Goal: Task Accomplishment & Management: Use online tool/utility

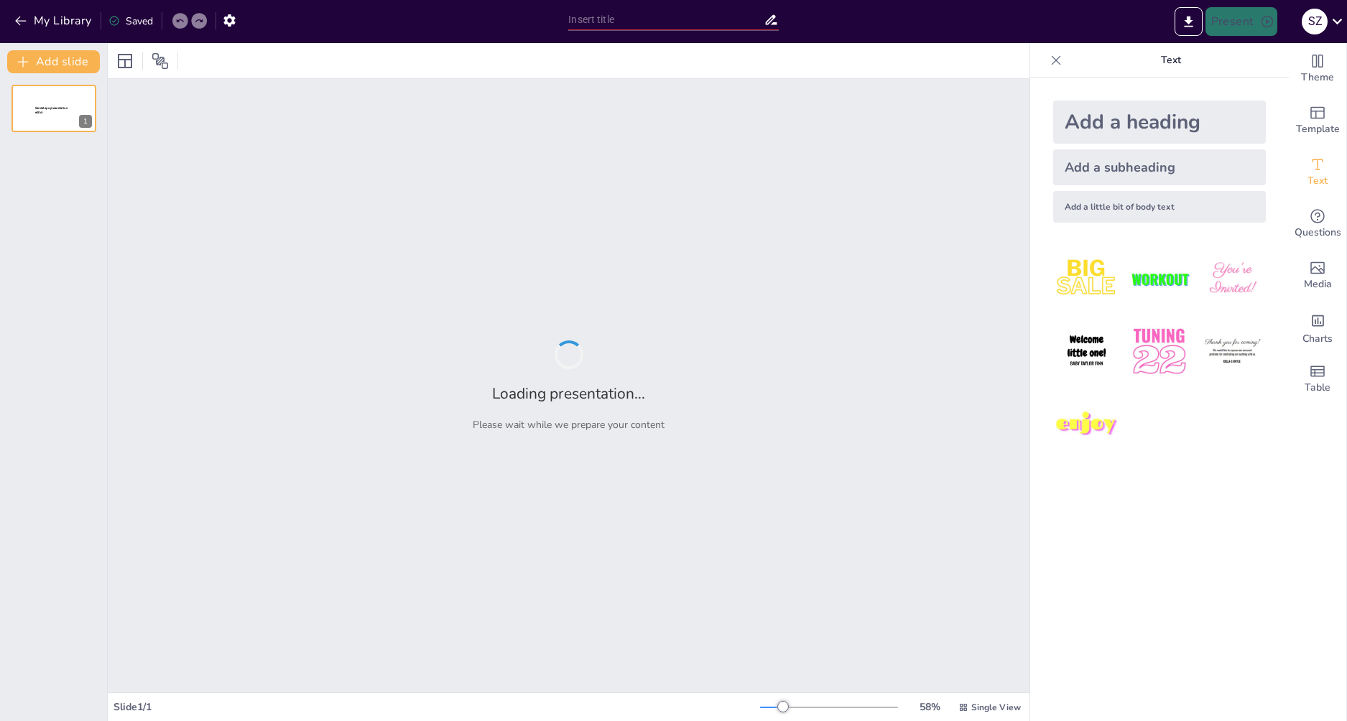
type input "[PERSON_NAME]"
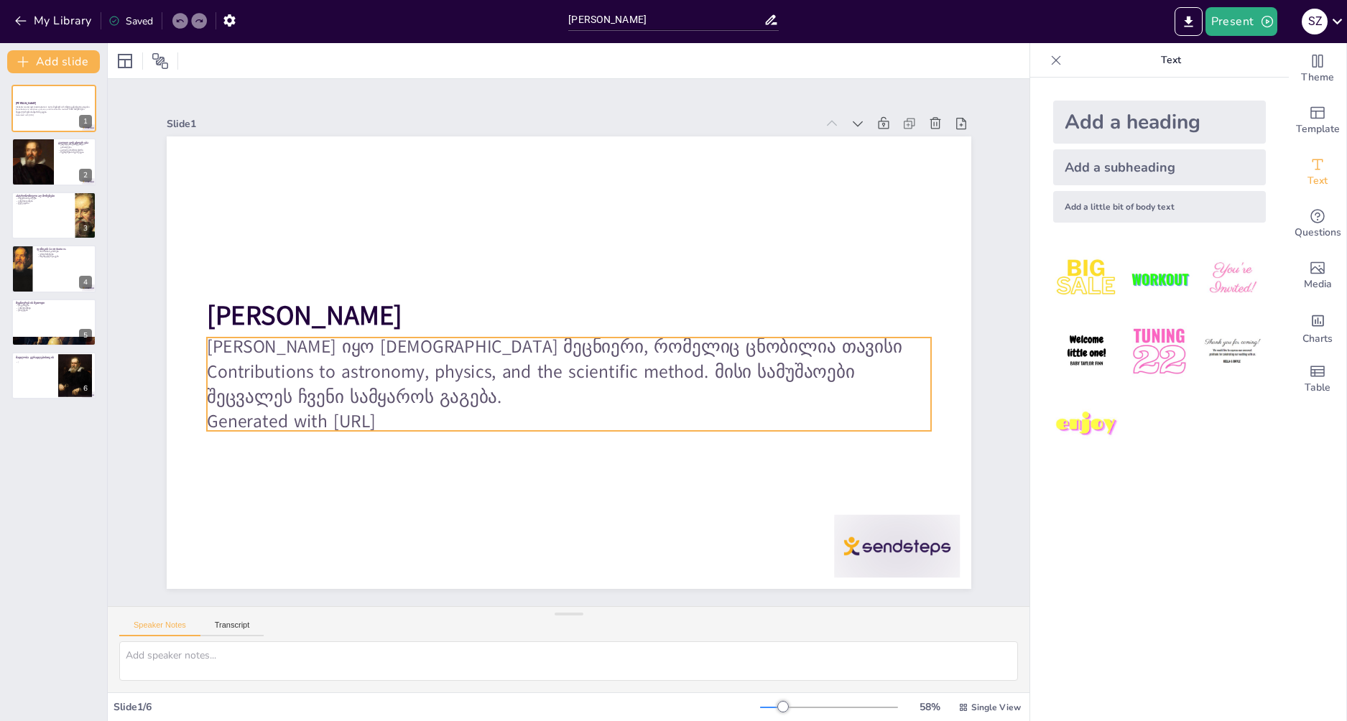
click at [411, 411] on p "Generated with [URL]" at bounding box center [552, 420] width 714 height 175
click at [420, 412] on p "Generated with [URL]" at bounding box center [560, 421] width 723 height 101
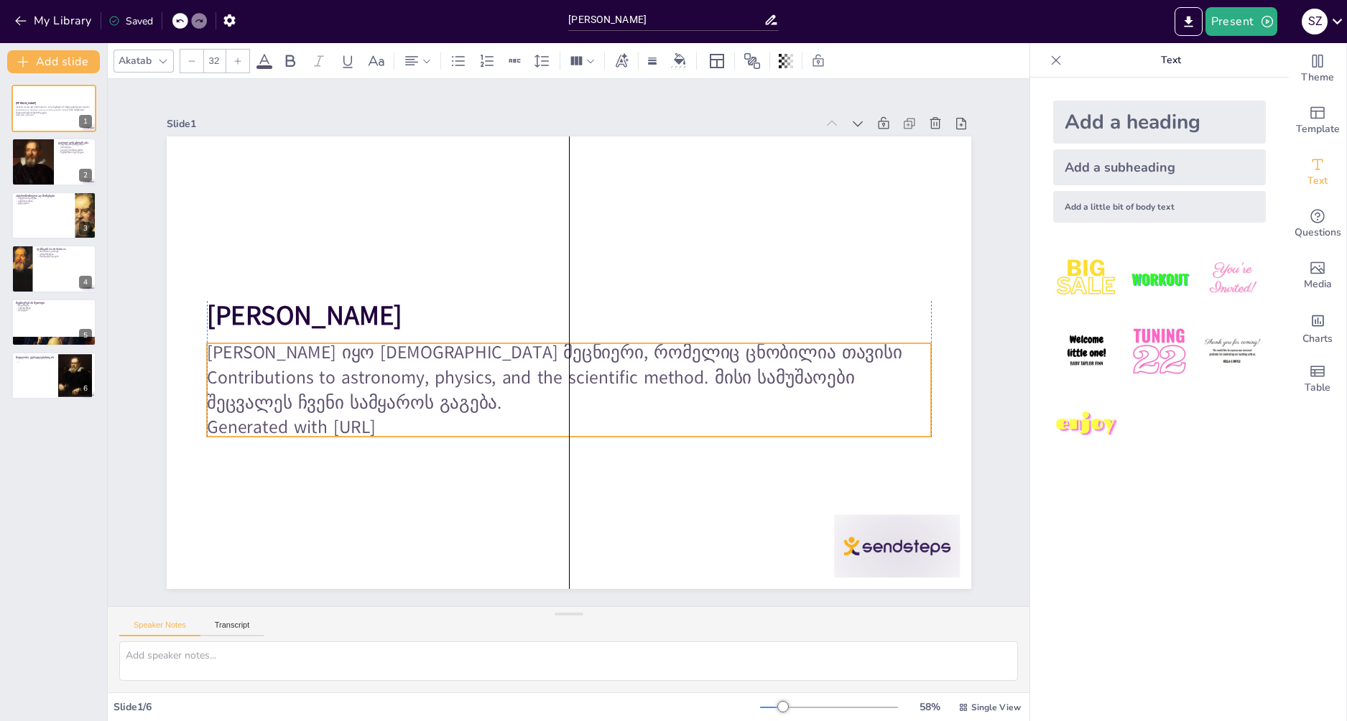
click at [420, 420] on p "Generated with [URL]" at bounding box center [559, 427] width 723 height 101
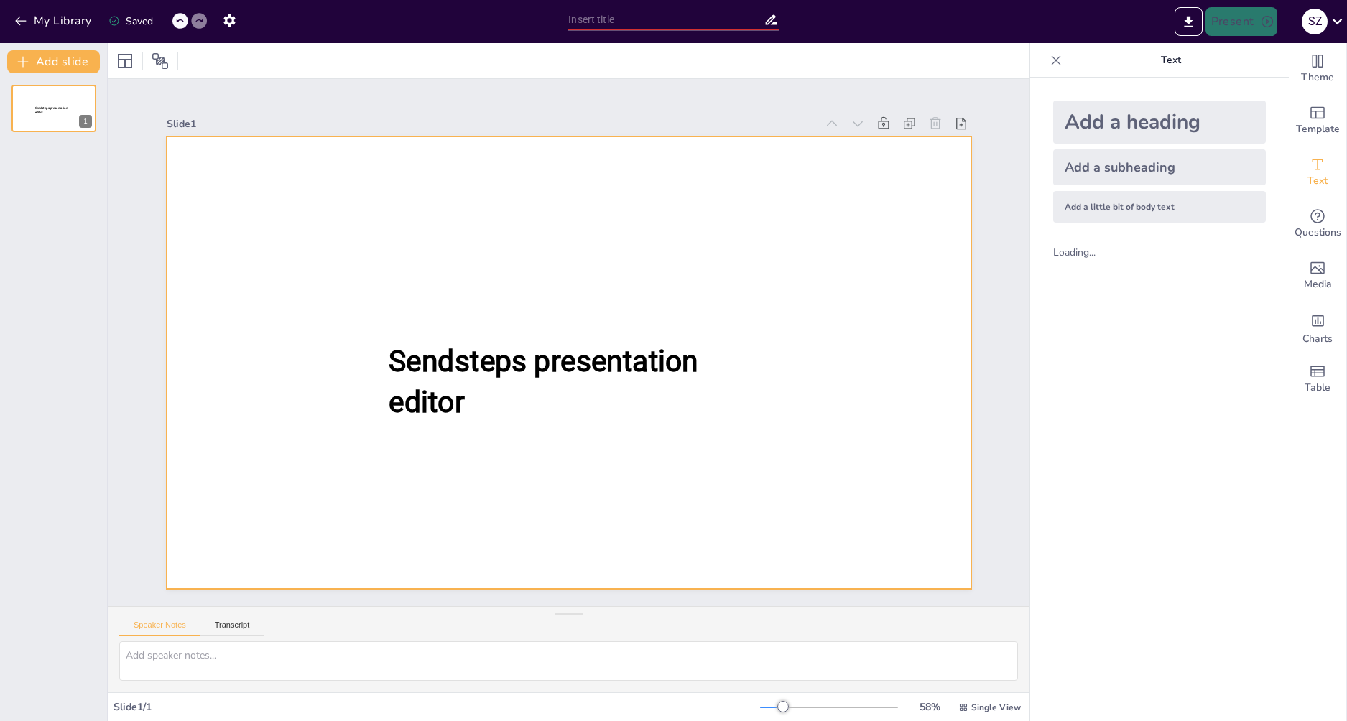
type input "[PERSON_NAME]"
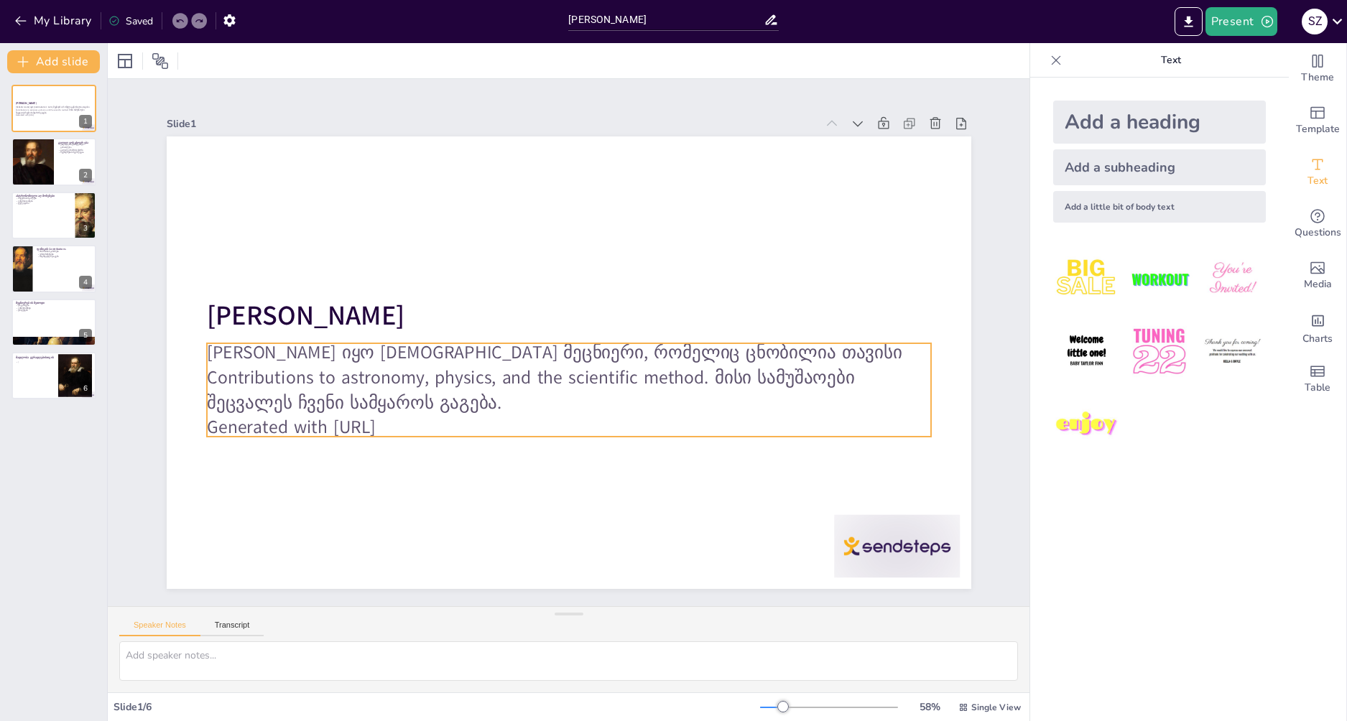
click at [443, 420] on p "Generated with [URL]" at bounding box center [568, 427] width 724 height 25
click at [440, 420] on p "Generated with [URL]" at bounding box center [568, 427] width 724 height 25
click at [436, 421] on p "Generated with [URL]" at bounding box center [569, 427] width 724 height 25
click at [177, 22] on icon at bounding box center [179, 21] width 7 height 4
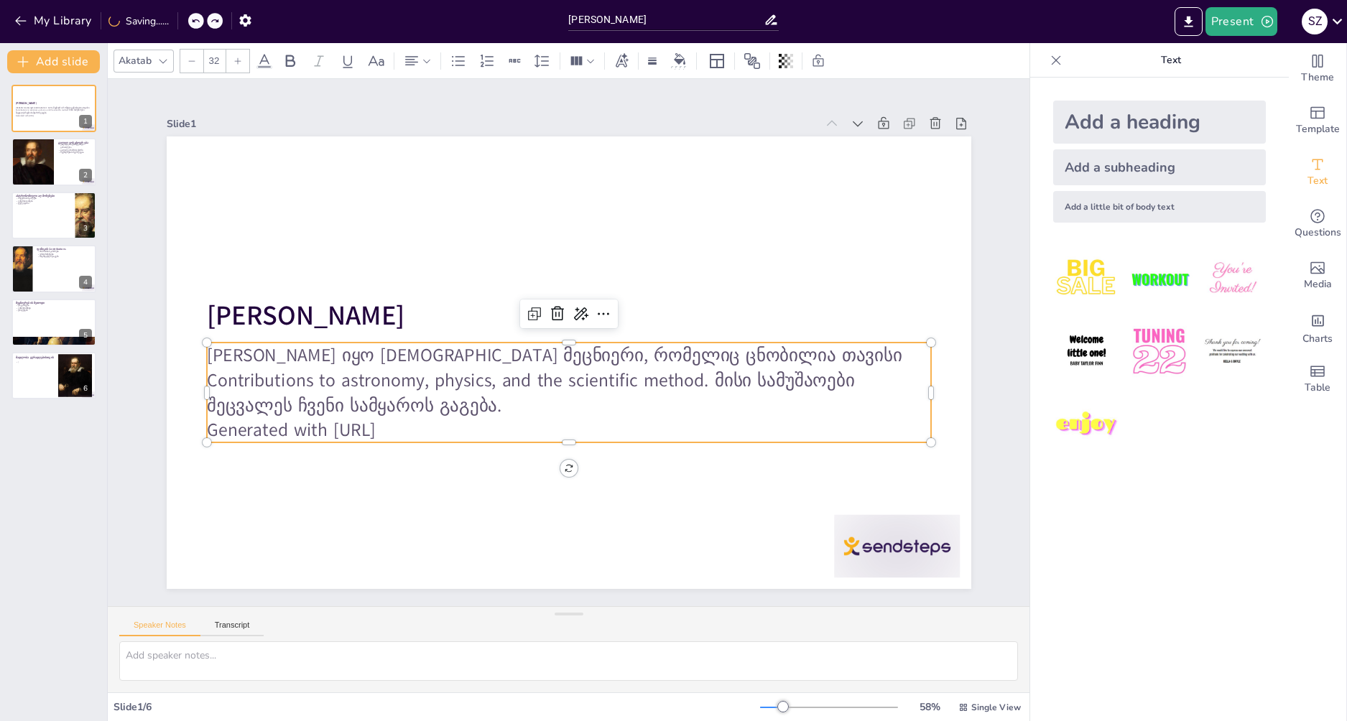
click at [412, 418] on p "Generated with [URL]" at bounding box center [568, 430] width 724 height 25
drag, startPoint x: 421, startPoint y: 429, endPoint x: 197, endPoint y: 424, distance: 224.2
click at [207, 424] on p "Generated with [URL]" at bounding box center [569, 430] width 724 height 25
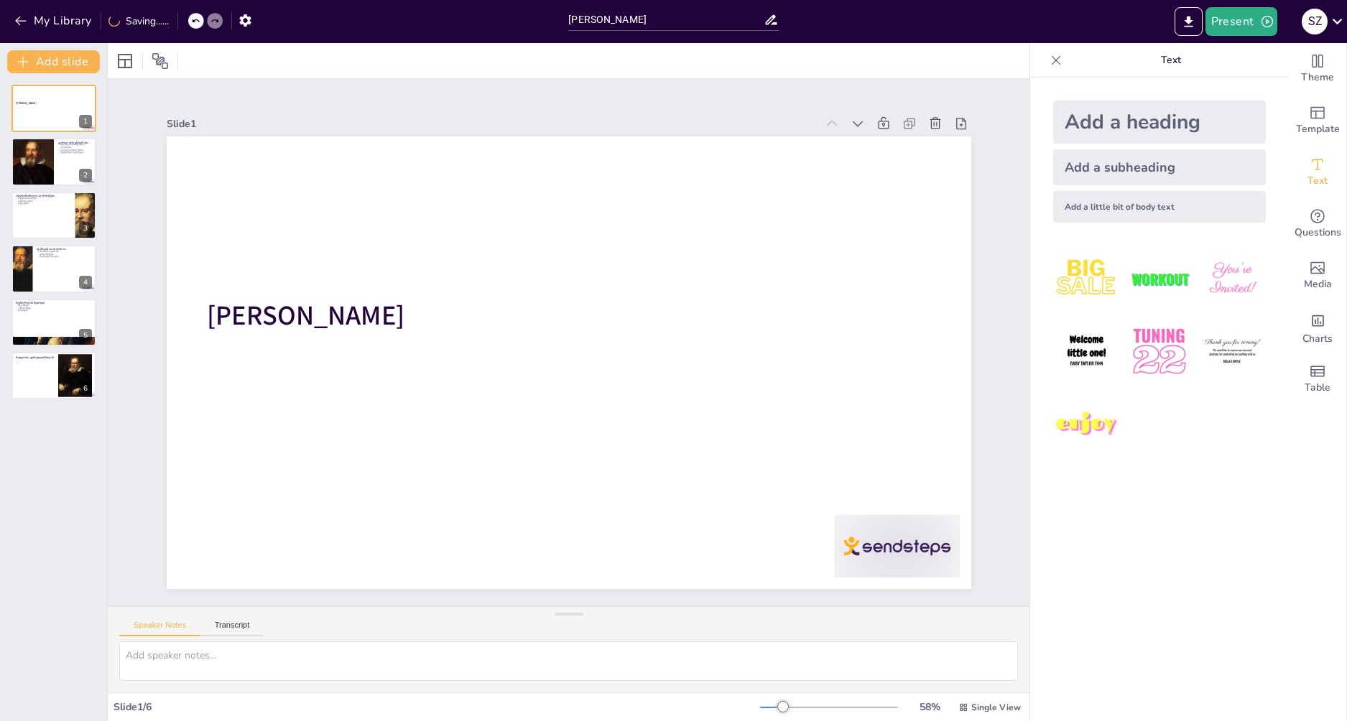
click at [186, 17] on div "My Library Saving......" at bounding box center [129, 20] width 259 height 26
click at [187, 22] on div at bounding box center [180, 21] width 16 height 16
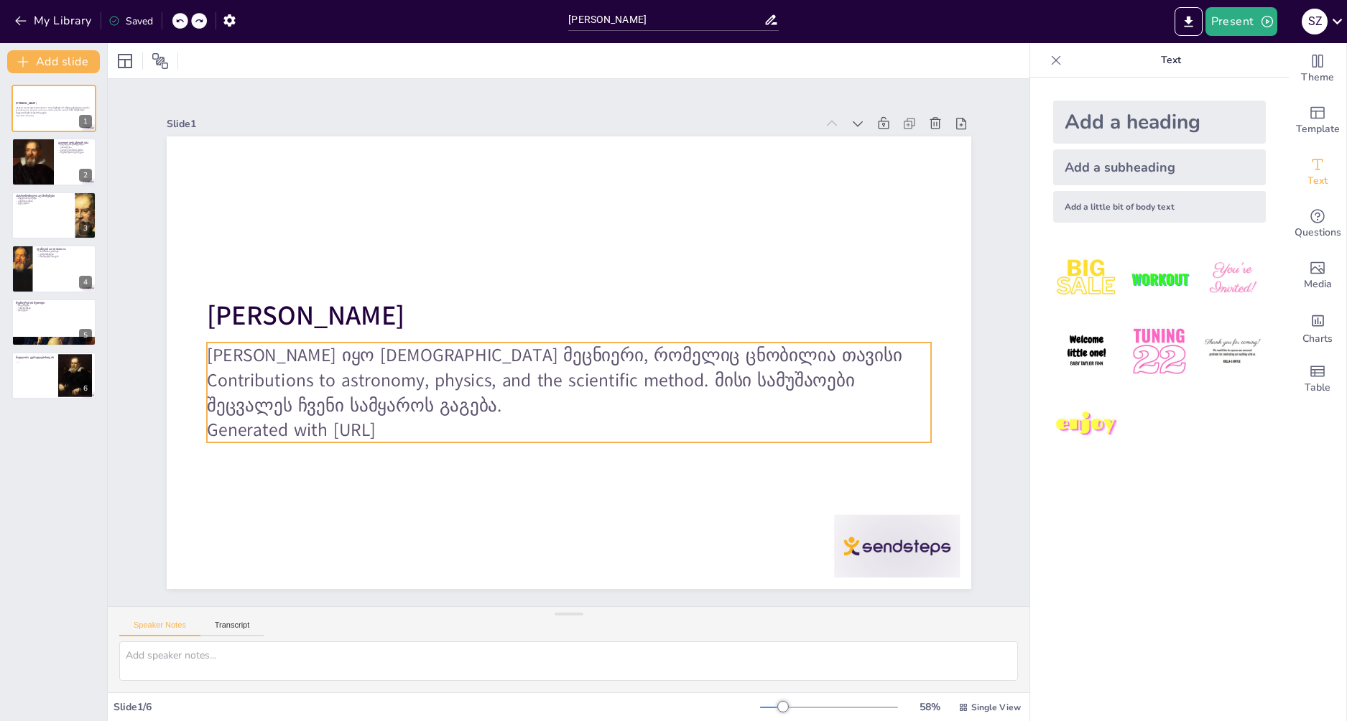
click at [417, 418] on p "Generated with [URL]" at bounding box center [568, 430] width 724 height 25
click at [416, 430] on p "Generated with [URL]" at bounding box center [568, 430] width 724 height 25
click at [415, 430] on p "Generated with [URL]" at bounding box center [568, 430] width 724 height 25
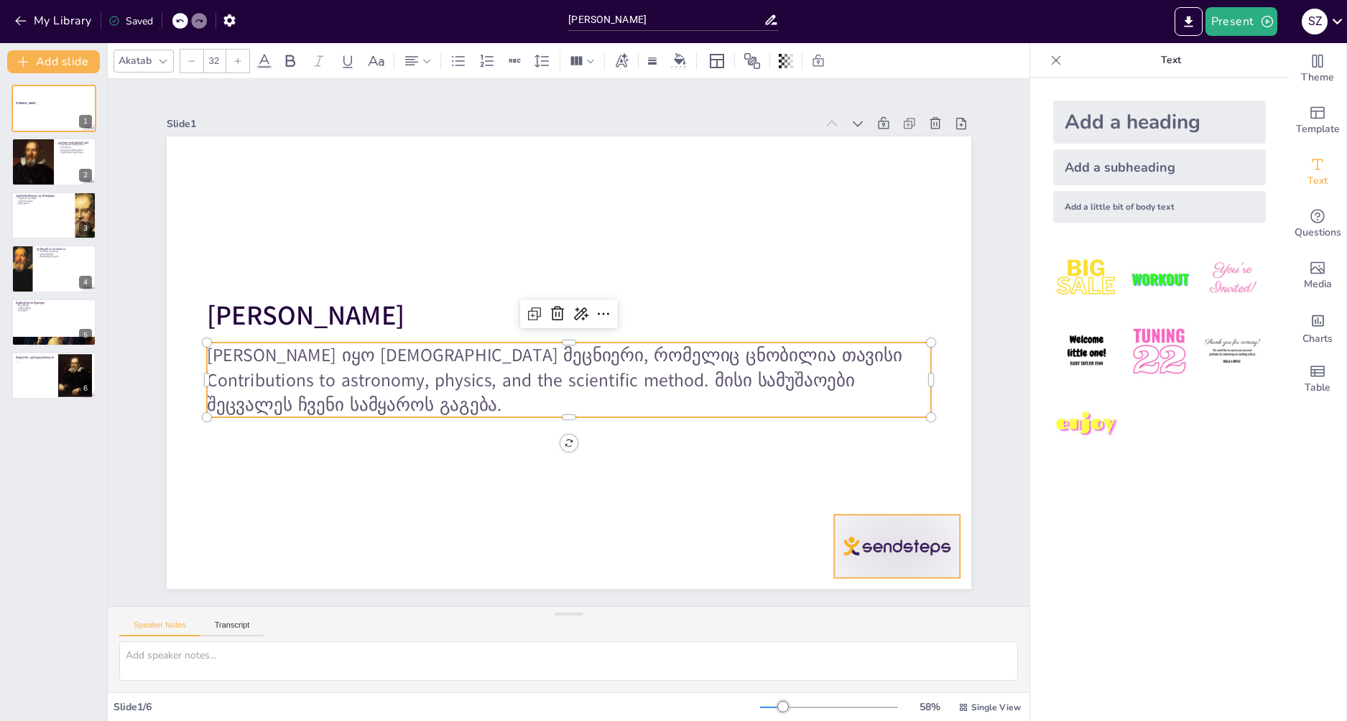
click at [884, 540] on div at bounding box center [897, 546] width 126 height 63
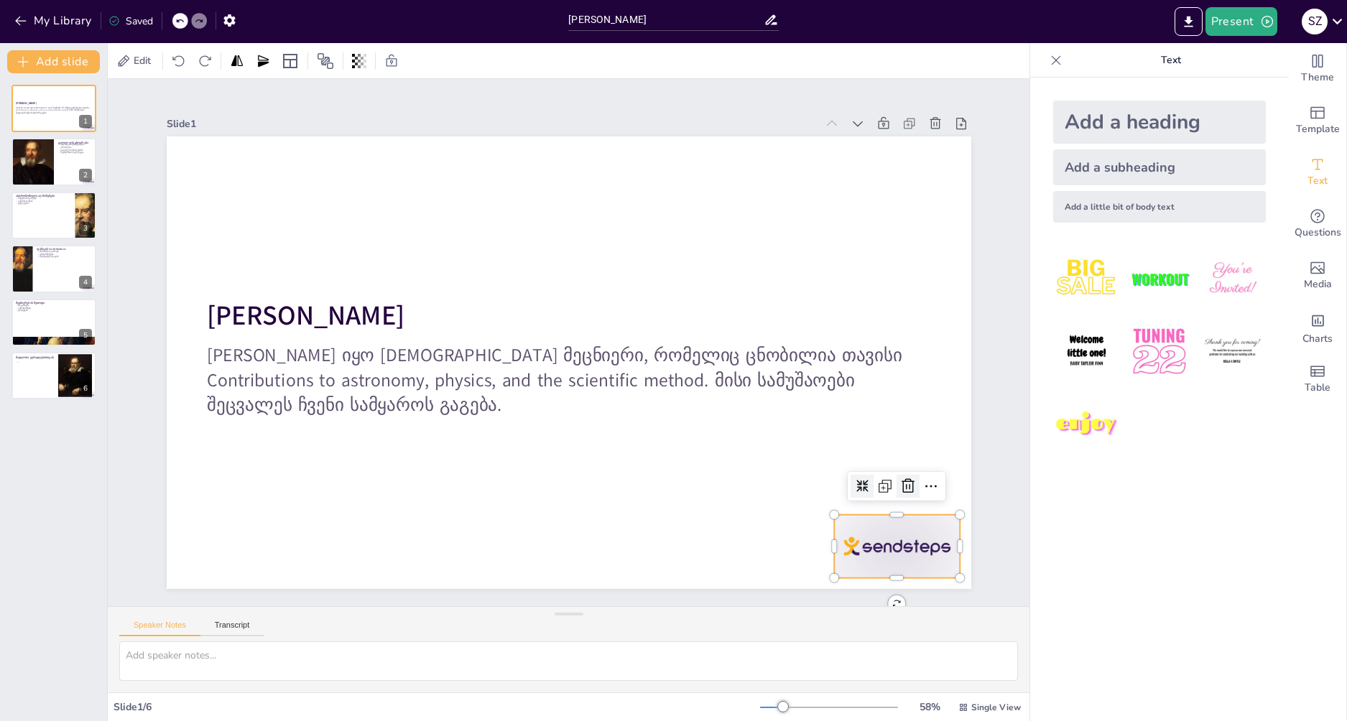
click at [900, 484] on icon at bounding box center [908, 486] width 17 height 17
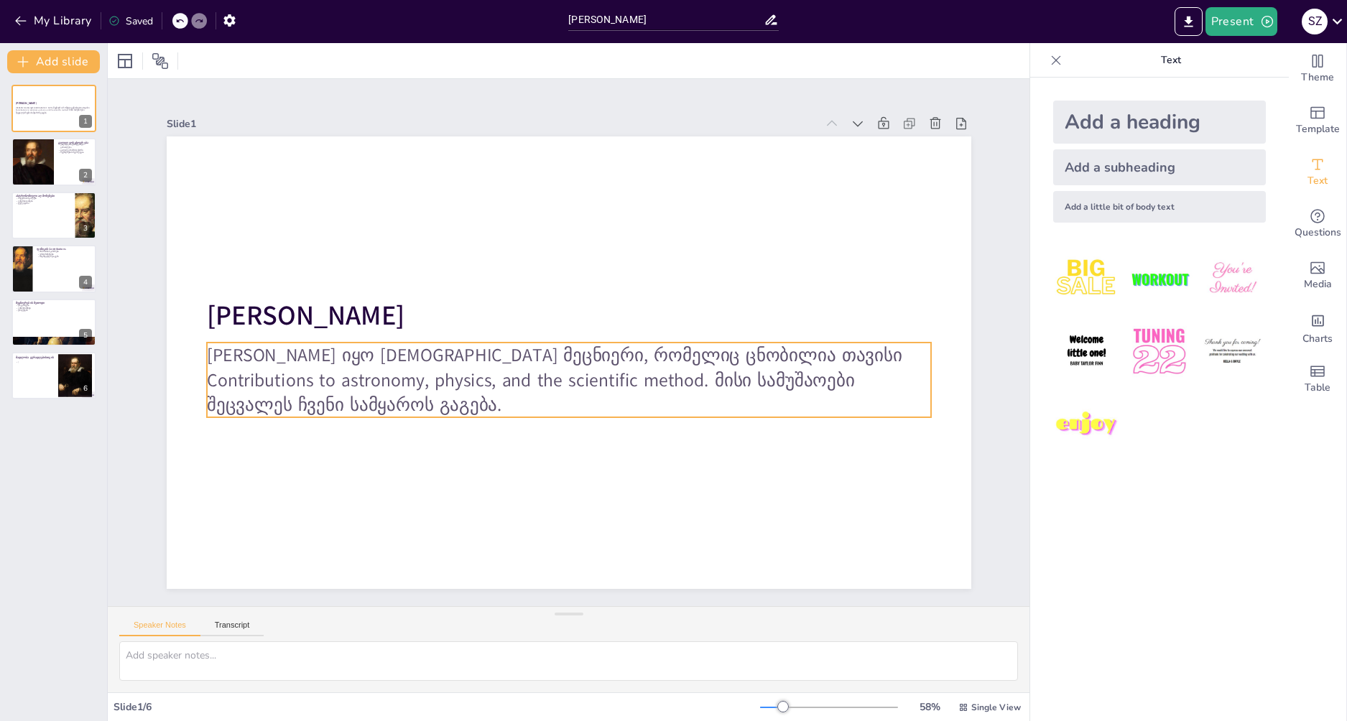
click at [333, 372] on p "[PERSON_NAME] იყო [DEMOGRAPHIC_DATA] მეცნიერი, რომელიც ცნობილია თავისი Contribu…" at bounding box center [568, 380] width 724 height 75
click at [370, 374] on p "[PERSON_NAME] იყო [DEMOGRAPHIC_DATA] მეცნიერი, რომელიც ცნობილია თავისი Contribu…" at bounding box center [569, 380] width 724 height 75
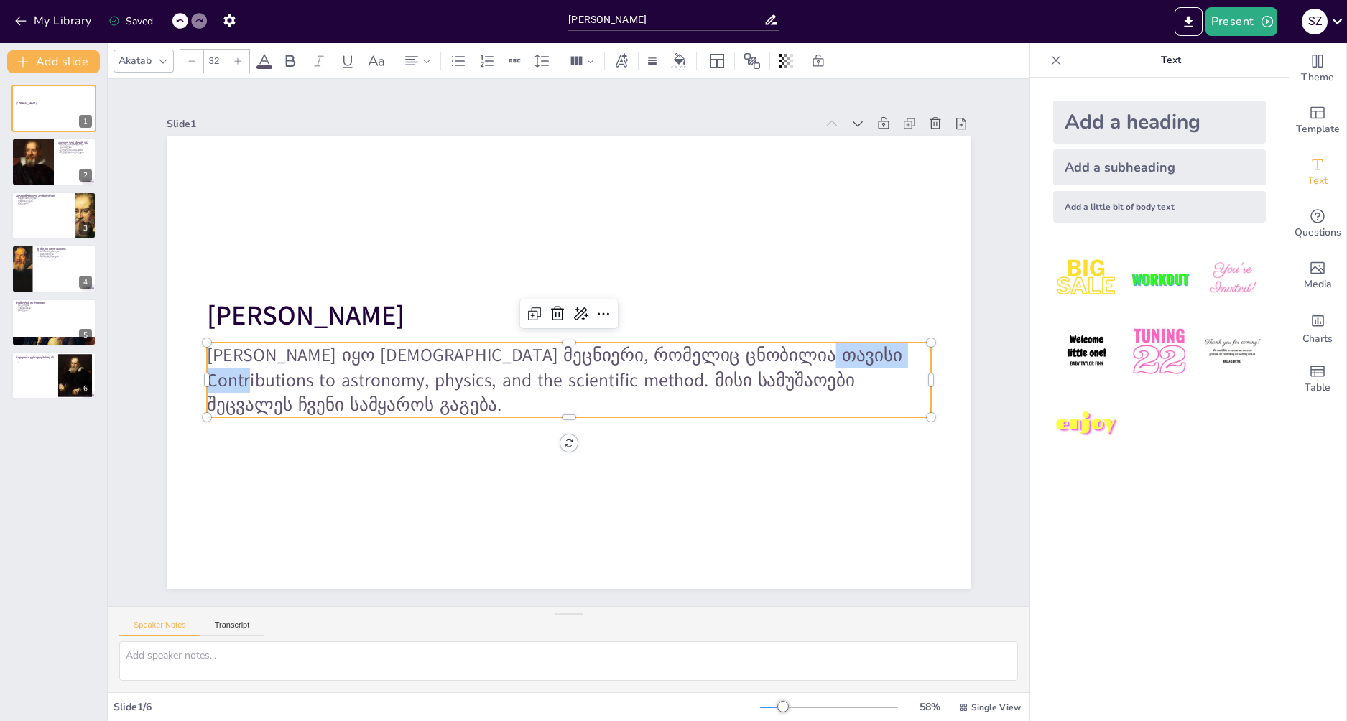
drag, startPoint x: 225, startPoint y: 374, endPoint x: 299, endPoint y: 382, distance: 74.4
click at [299, 382] on p "[PERSON_NAME] იყო [DEMOGRAPHIC_DATA] მეცნიერი, რომელიც ცნობილია თავისი Contribu…" at bounding box center [569, 380] width 724 height 75
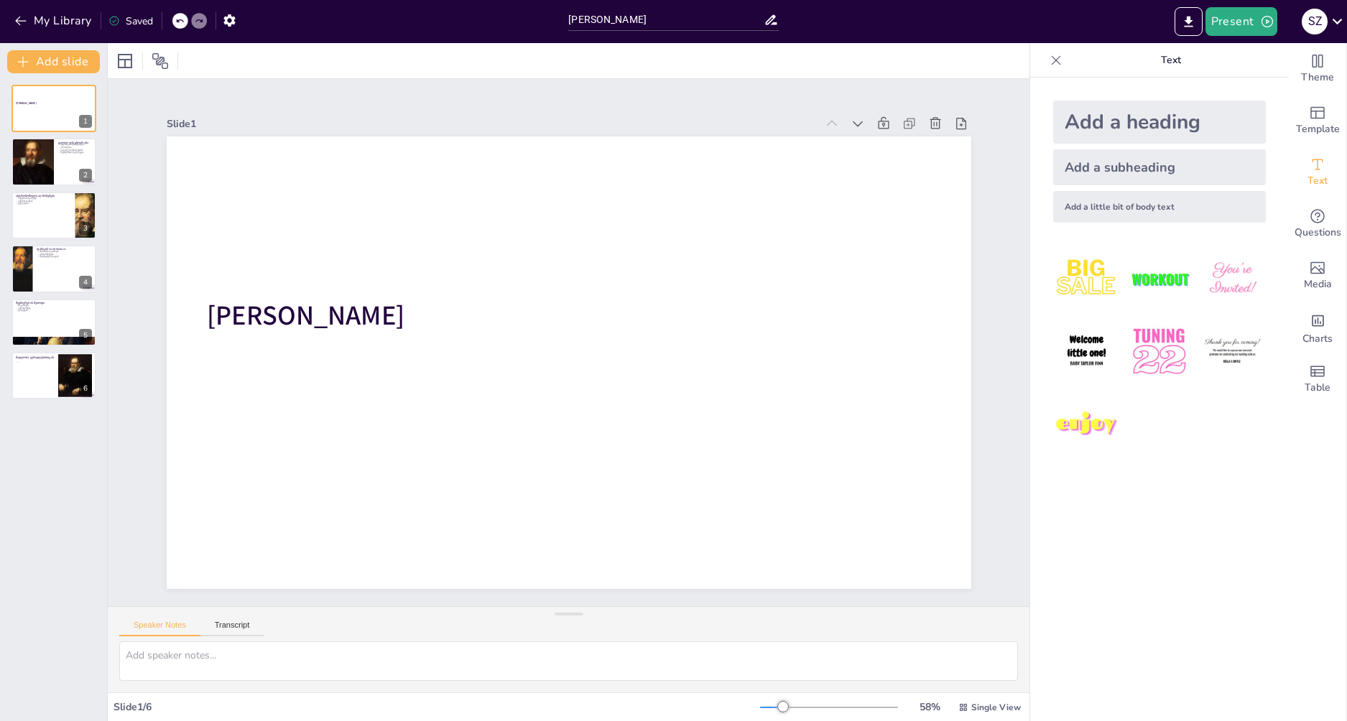
click at [184, 20] on icon at bounding box center [179, 21] width 9 height 9
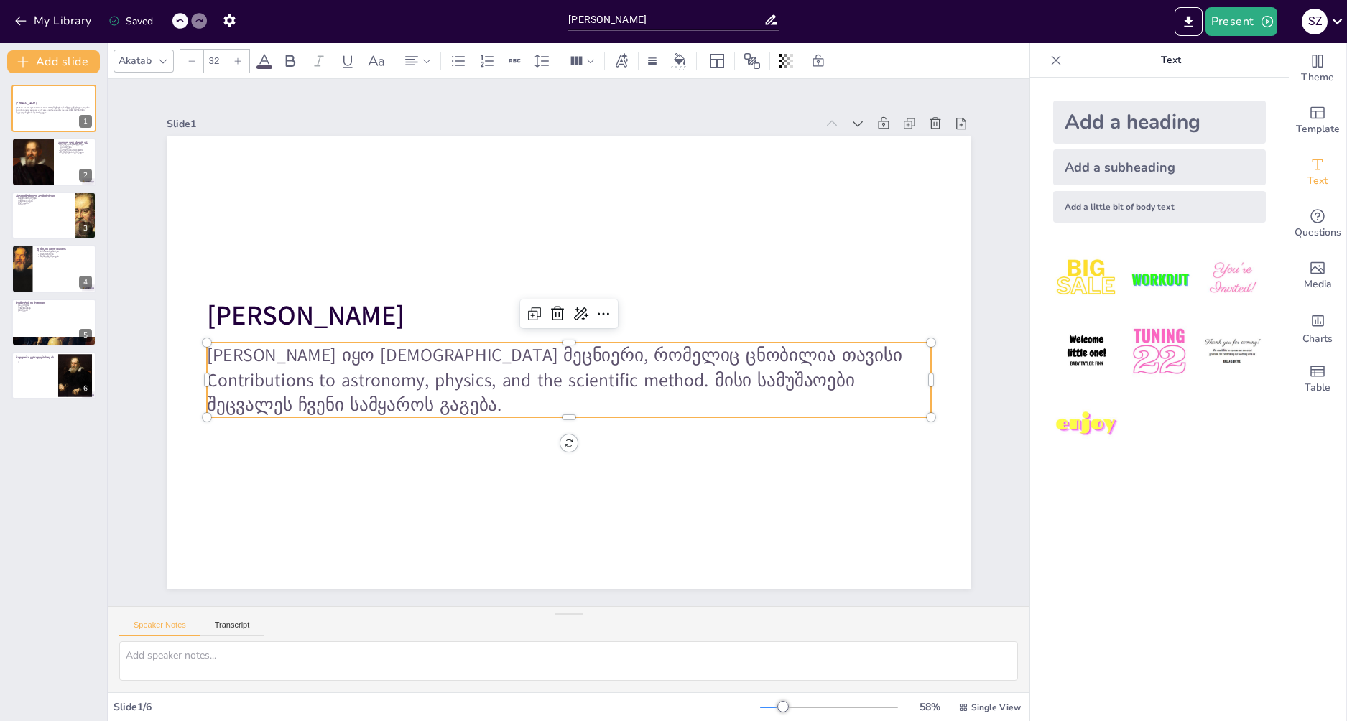
click at [295, 375] on p "[PERSON_NAME] იყო [DEMOGRAPHIC_DATA] მეცნიერი, რომელიც ცნობილია თავისი Contribu…" at bounding box center [568, 380] width 724 height 75
click at [304, 376] on p "[PERSON_NAME] იყო [DEMOGRAPHIC_DATA] მეცნიერი, რომელიც ცნობილია თავისი Contribu…" at bounding box center [568, 380] width 724 height 75
click at [303, 377] on p "[PERSON_NAME] იყო [DEMOGRAPHIC_DATA] მეცნიერი, რომელიც ცნობილია თავისი Contribu…" at bounding box center [568, 380] width 724 height 75
click at [303, 377] on p "[PERSON_NAME] იყო [DEMOGRAPHIC_DATA] მეცნიერი, რომელიც ცნობილია თავისი Contribu…" at bounding box center [569, 380] width 724 height 75
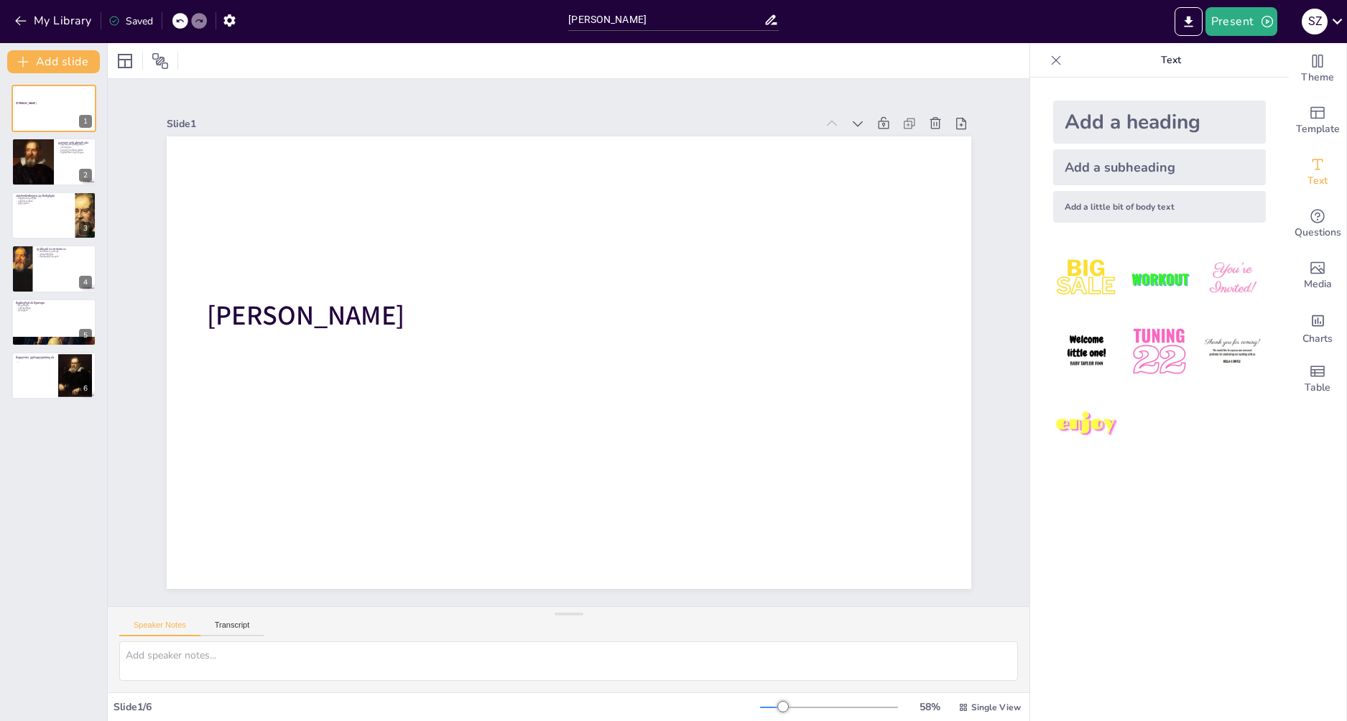
click at [176, 21] on icon at bounding box center [179, 21] width 9 height 9
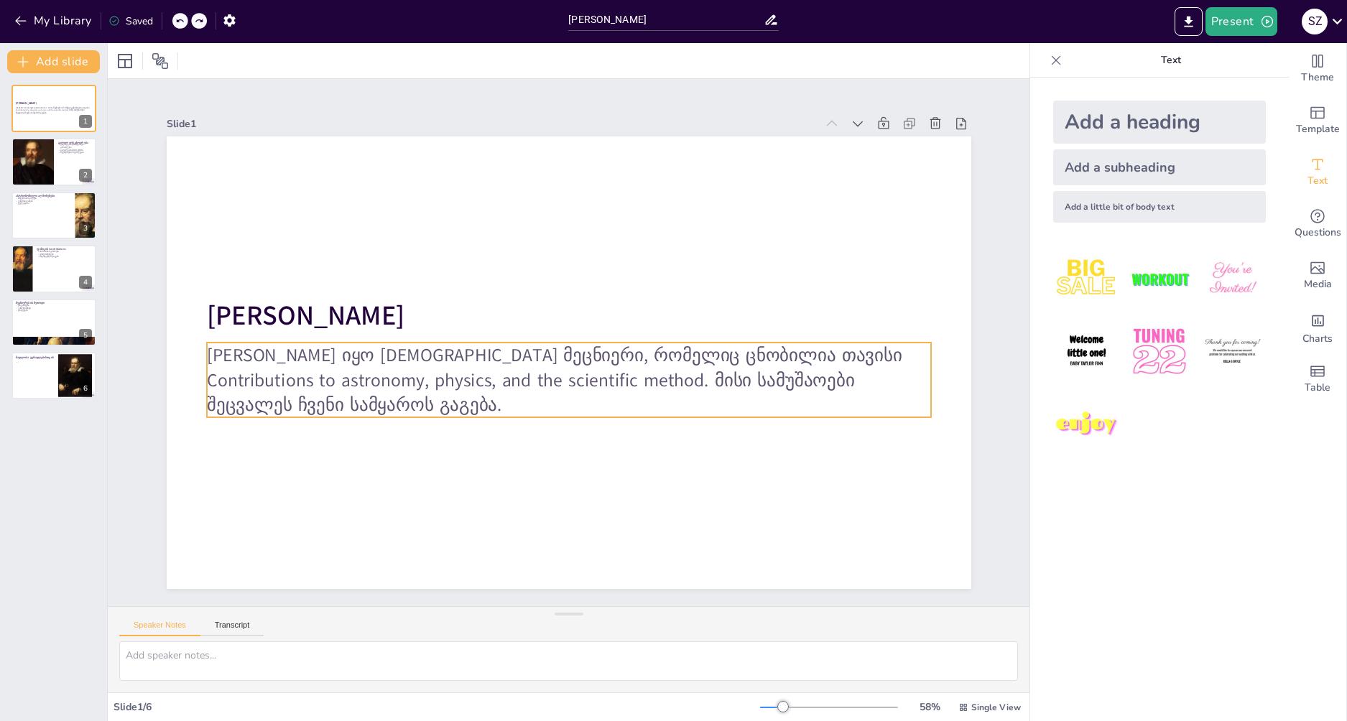
click at [395, 384] on p "[PERSON_NAME] იყო [DEMOGRAPHIC_DATA] მეცნიერი, რომელიც ცნობილია თავისი Contribu…" at bounding box center [568, 380] width 724 height 75
click at [285, 369] on p "[PERSON_NAME] იყო [DEMOGRAPHIC_DATA] მეცნიერი, რომელიც ცნობილია თავისი Contribu…" at bounding box center [568, 380] width 724 height 75
click at [303, 370] on p "[PERSON_NAME] იყო [DEMOGRAPHIC_DATA] მეცნიერი, რომელიც ცნობილია თავისი Contribu…" at bounding box center [568, 380] width 724 height 75
click at [299, 370] on p "[PERSON_NAME] იყო [DEMOGRAPHIC_DATA] მეცნიერი, რომელიც ცნობილია თავისი Contribu…" at bounding box center [568, 380] width 724 height 75
click at [308, 374] on p "[PERSON_NAME] იყო [DEMOGRAPHIC_DATA] მეცნიერი, რომელიც ცნობილია თავისი Contribu…" at bounding box center [568, 380] width 724 height 75
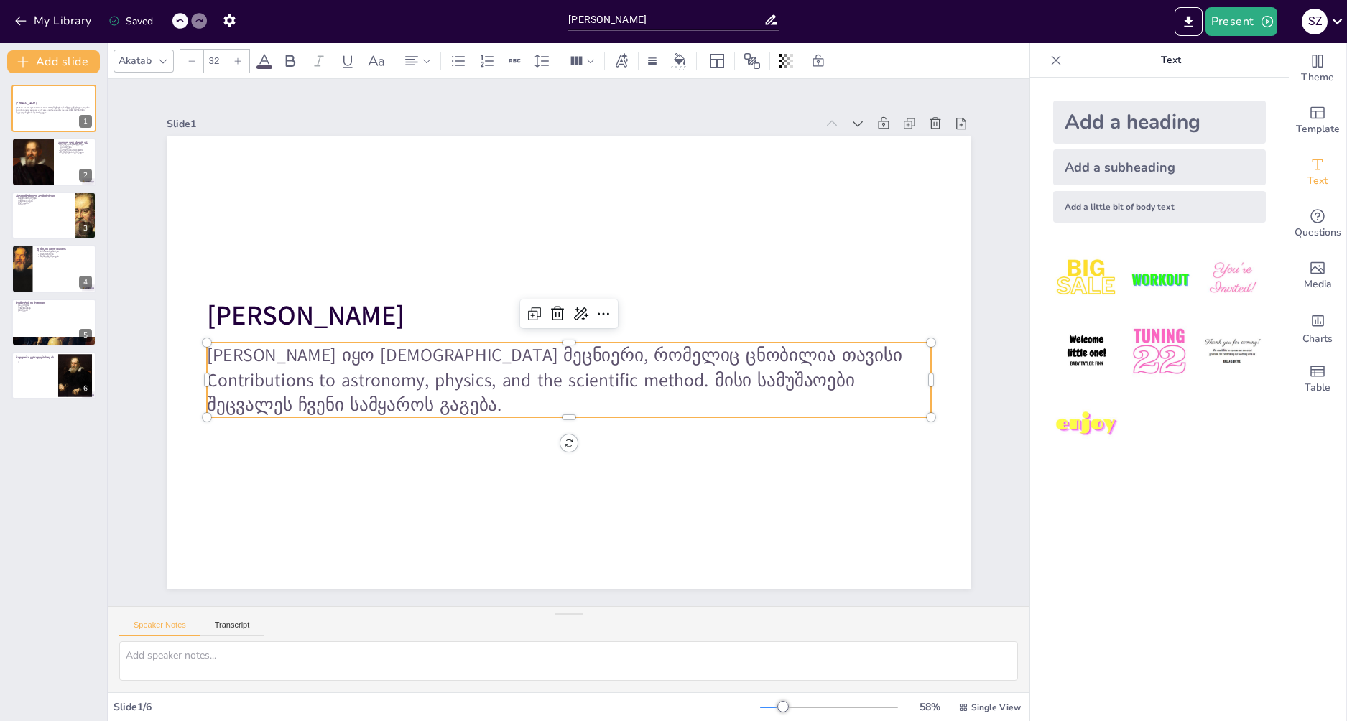
click at [304, 378] on p "[PERSON_NAME] იყო [DEMOGRAPHIC_DATA] მეცნიერი, რომელიც ცნობილია თავისი Contribu…" at bounding box center [568, 380] width 724 height 75
click at [300, 379] on p "[PERSON_NAME] იყო [DEMOGRAPHIC_DATA] მეცნიერი, რომელიც ცნობილია თავისი Contribu…" at bounding box center [568, 380] width 724 height 75
click at [331, 376] on p "[PERSON_NAME] იყო [DEMOGRAPHIC_DATA] მეცნიერი, რომელიც ცნობილია თავისი Contribu…" at bounding box center [569, 380] width 724 height 75
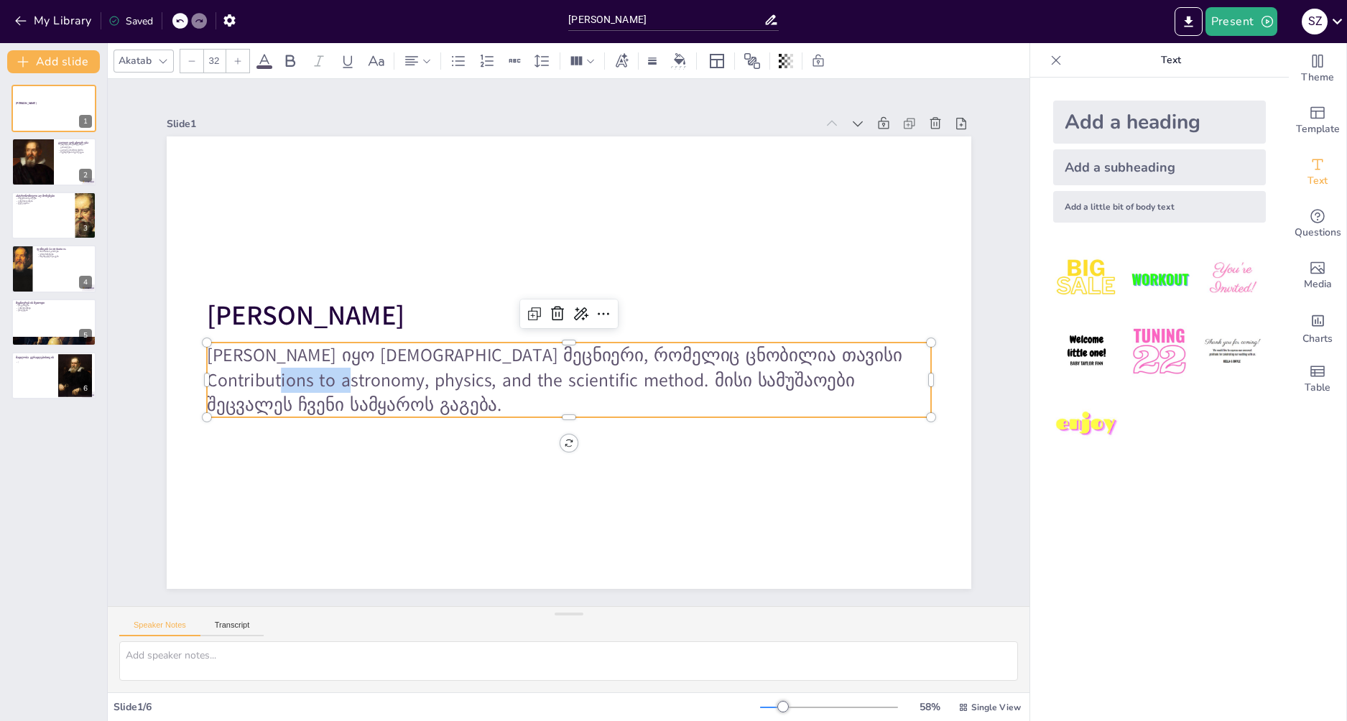
click at [331, 376] on p "[PERSON_NAME] იყო [DEMOGRAPHIC_DATA] მეცნიერი, რომელიც ცნობილია თავისი Contribu…" at bounding box center [569, 380] width 724 height 75
click at [318, 377] on p "[PERSON_NAME] იყო [DEMOGRAPHIC_DATA] მეცნიერი, რომელიც ცნობილია თავისი Contribu…" at bounding box center [569, 380] width 724 height 75
click at [302, 375] on p "[PERSON_NAME] იყო [DEMOGRAPHIC_DATA] მეცნიერი, რომელიც ცნობილია თავისი Contribu…" at bounding box center [569, 380] width 724 height 75
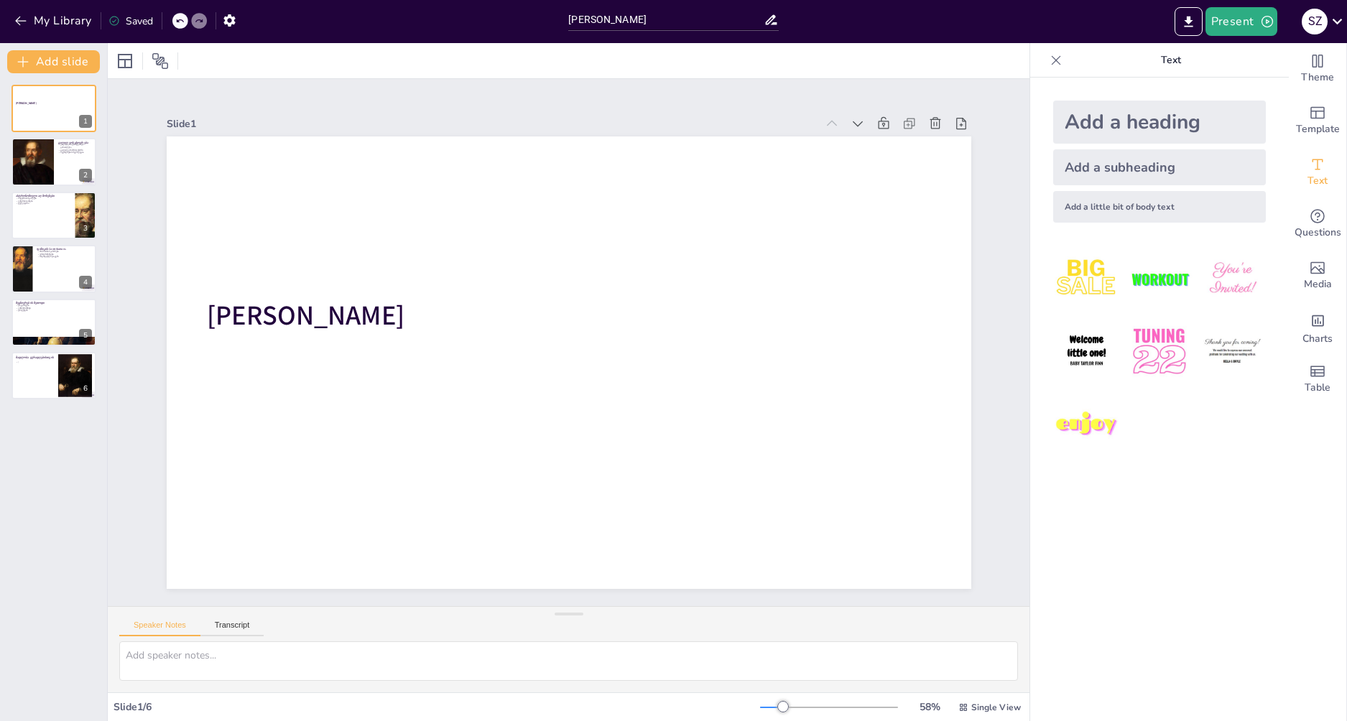
click at [177, 21] on div "My Library Saved" at bounding box center [121, 20] width 243 height 26
click at [181, 18] on icon at bounding box center [179, 21] width 9 height 9
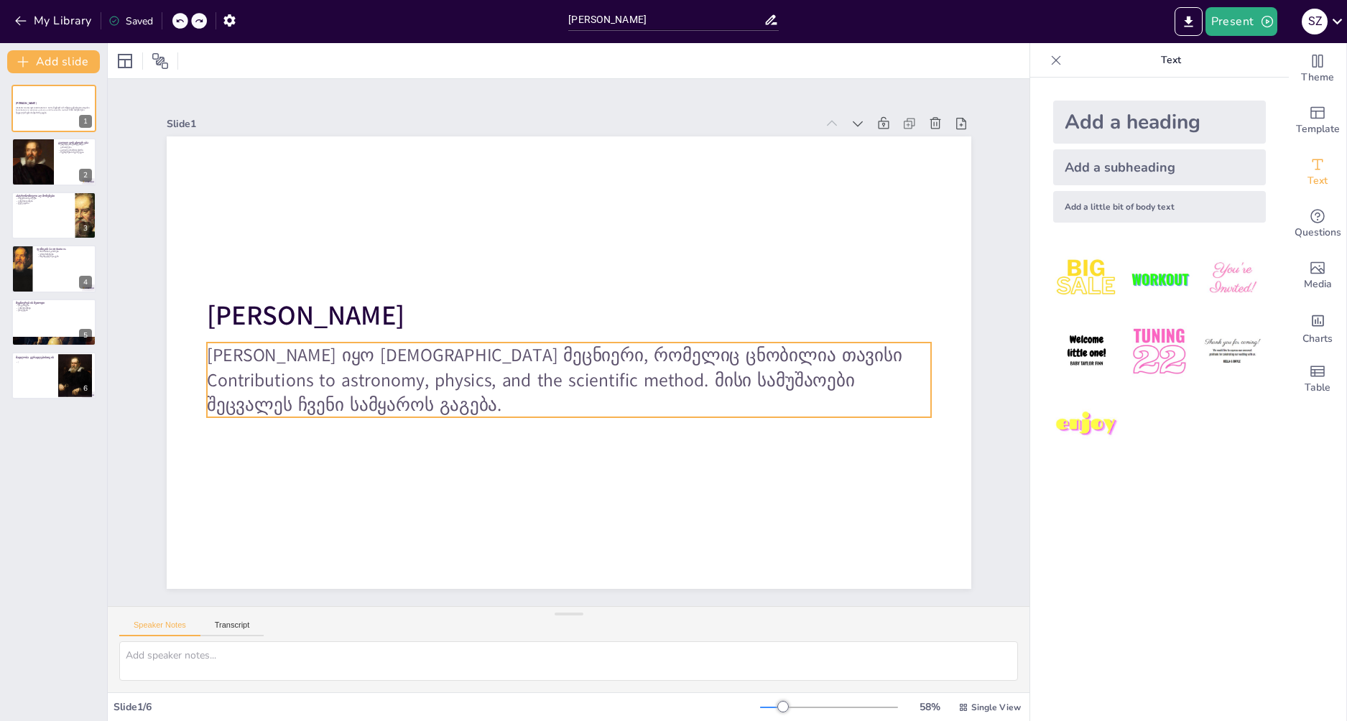
click at [313, 356] on p "[PERSON_NAME] იყო [DEMOGRAPHIC_DATA] მეცნიერი, რომელიც ცნობილია თავისი Contribu…" at bounding box center [568, 380] width 724 height 75
click at [324, 382] on p "[PERSON_NAME] იყო [DEMOGRAPHIC_DATA] მეცნიერი, რომელიც ცნობილია თავისი Contribu…" at bounding box center [569, 380] width 724 height 75
click at [292, 378] on p "[PERSON_NAME] იყო [DEMOGRAPHIC_DATA] მეცნიერი, რომელიც ცნობილია თავისი Contribu…" at bounding box center [569, 380] width 724 height 75
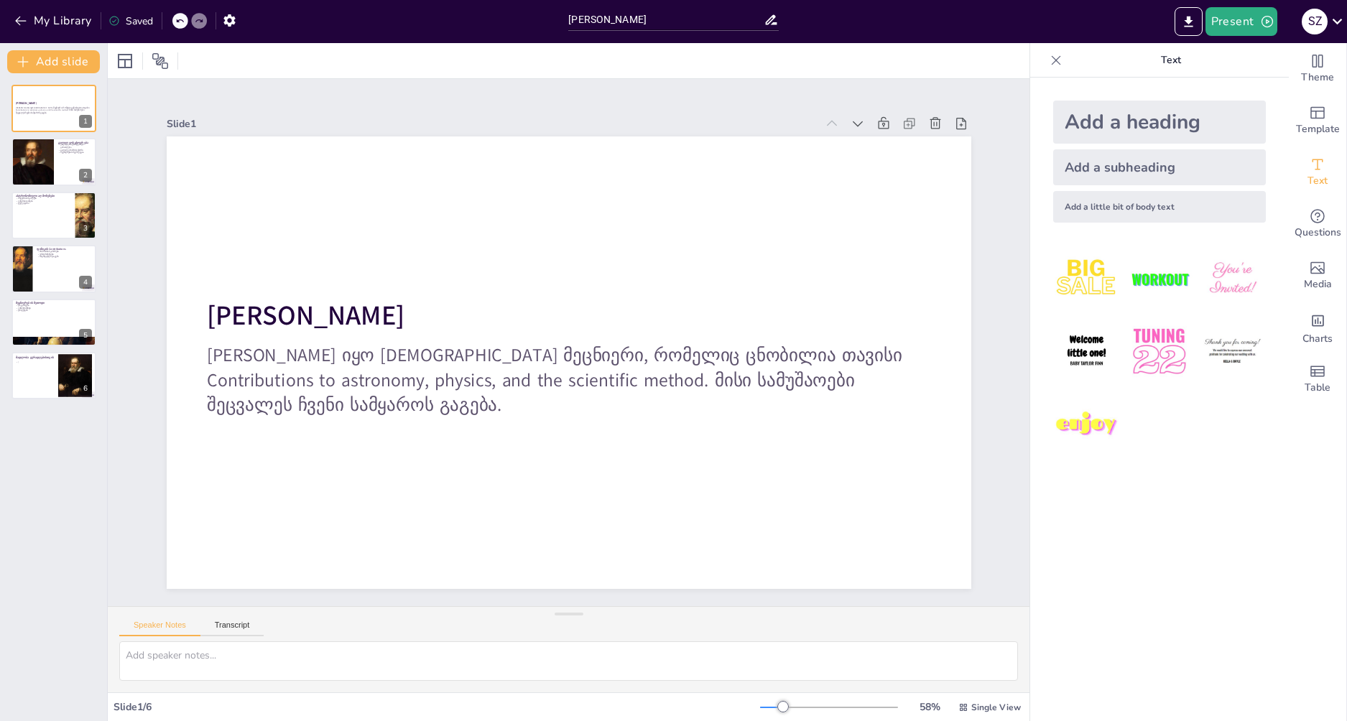
click at [1051, 515] on div "Add a heading Add a subheading Add a little bit of body text" at bounding box center [1159, 400] width 259 height 644
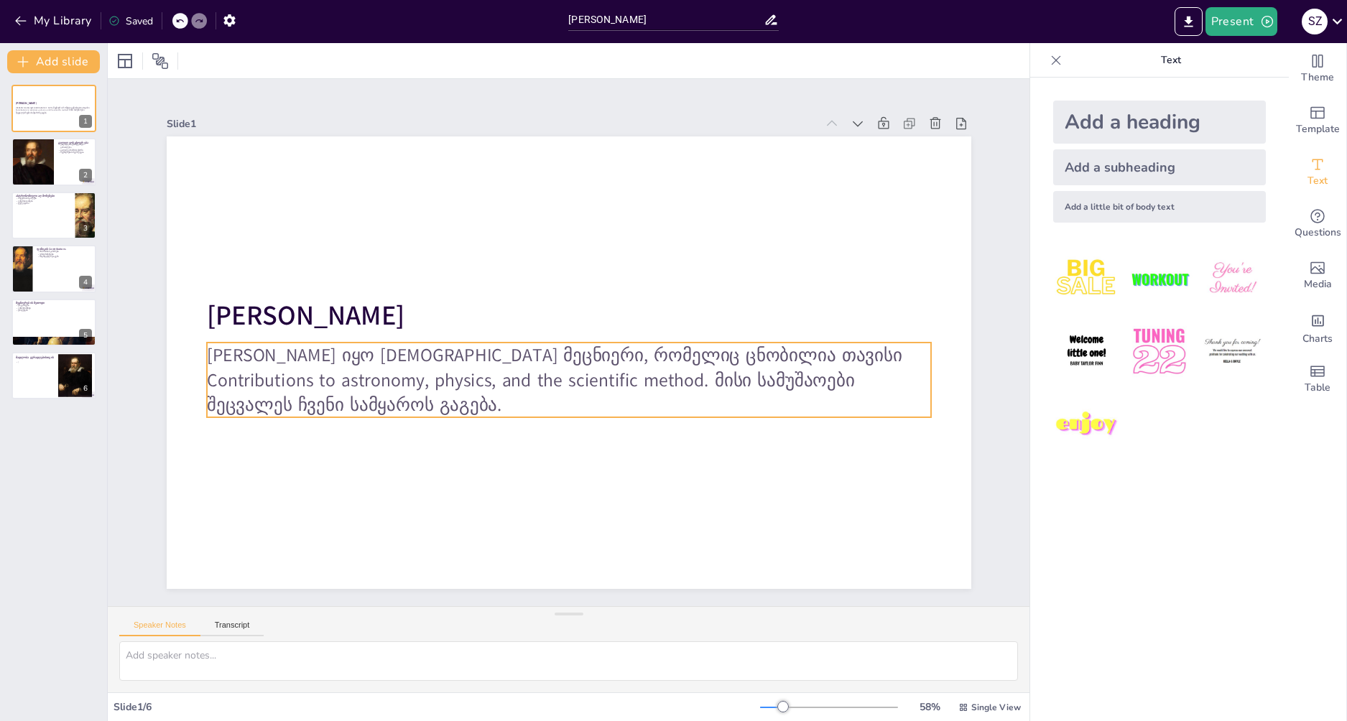
click at [318, 374] on p "[PERSON_NAME] იყო [DEMOGRAPHIC_DATA] მეცნიერი, რომელიც ცნობილია თავისი Contribu…" at bounding box center [568, 380] width 724 height 75
click at [595, 305] on icon at bounding box center [603, 313] width 17 height 17
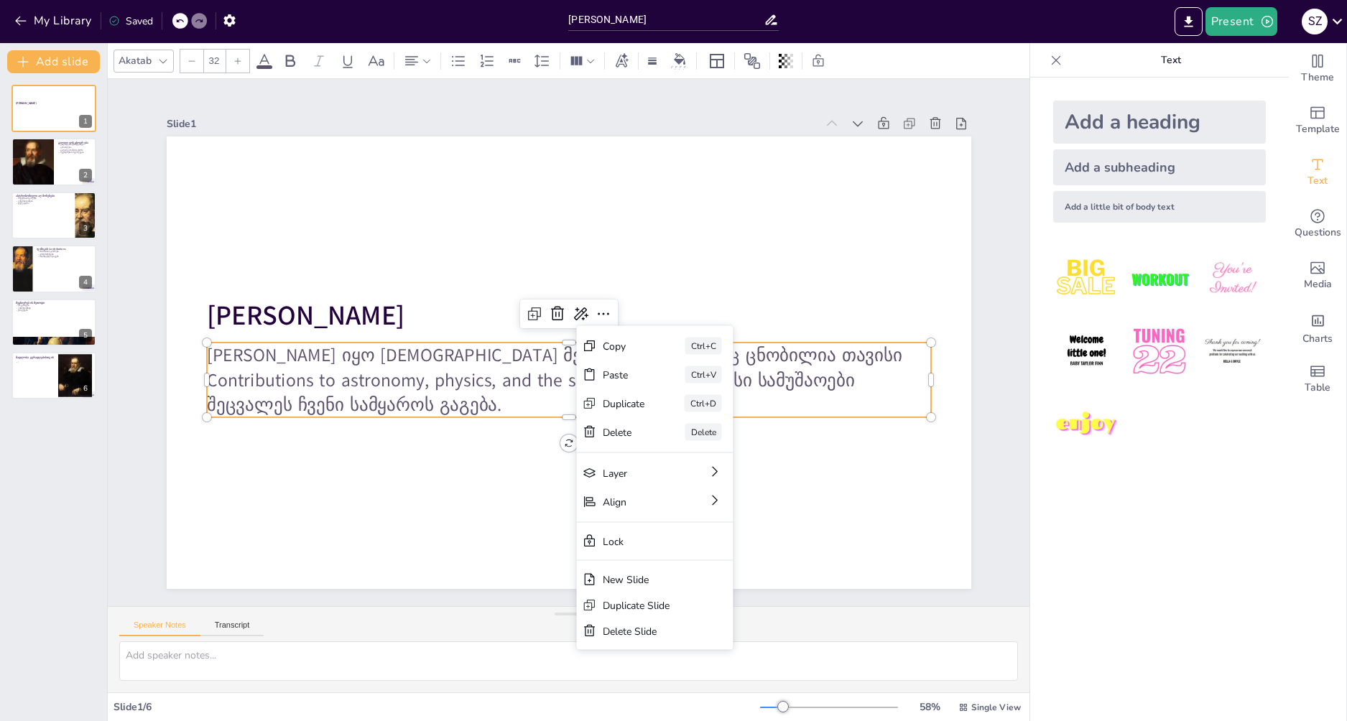
click at [619, 540] on div "Lock" at bounding box center [645, 542] width 85 height 14
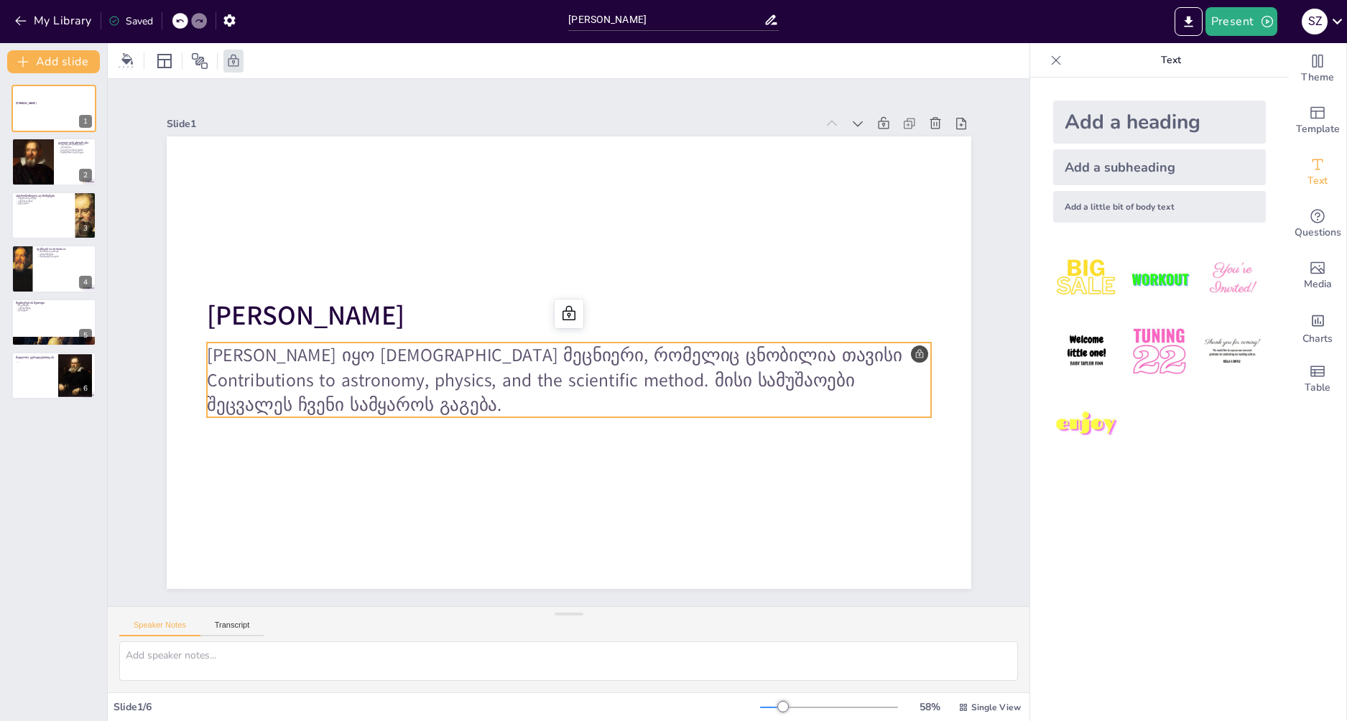
click at [525, 372] on p "[PERSON_NAME] იყო [DEMOGRAPHIC_DATA] მეცნიერი, რომელიც ცნობილია თავისი Contribu…" at bounding box center [569, 380] width 724 height 75
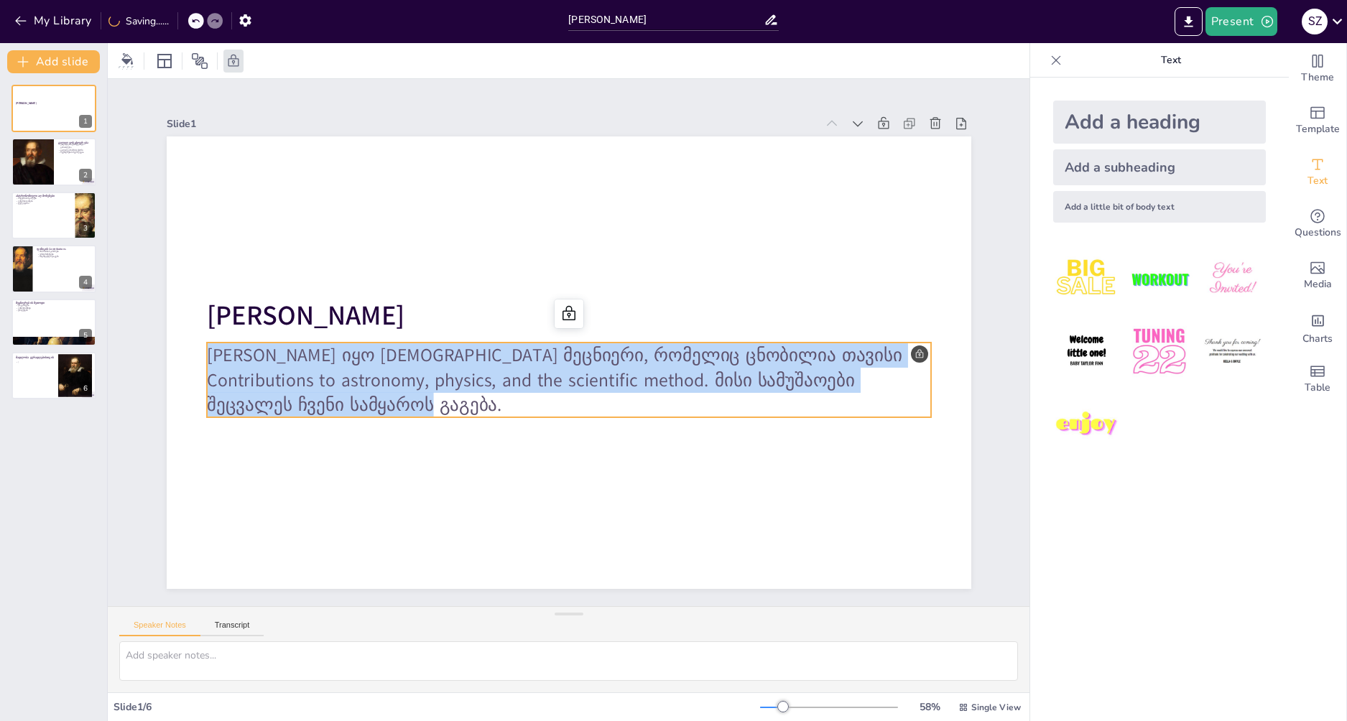
click at [525, 372] on p "[PERSON_NAME] იყო [DEMOGRAPHIC_DATA] მეცნიერი, რომელიც ცნობილია თავისი Contribu…" at bounding box center [569, 380] width 724 height 75
click at [489, 383] on p "[PERSON_NAME] იყო [DEMOGRAPHIC_DATA] მეცნიერი, რომელიც ცნობილია თავისი Contribu…" at bounding box center [569, 380] width 724 height 75
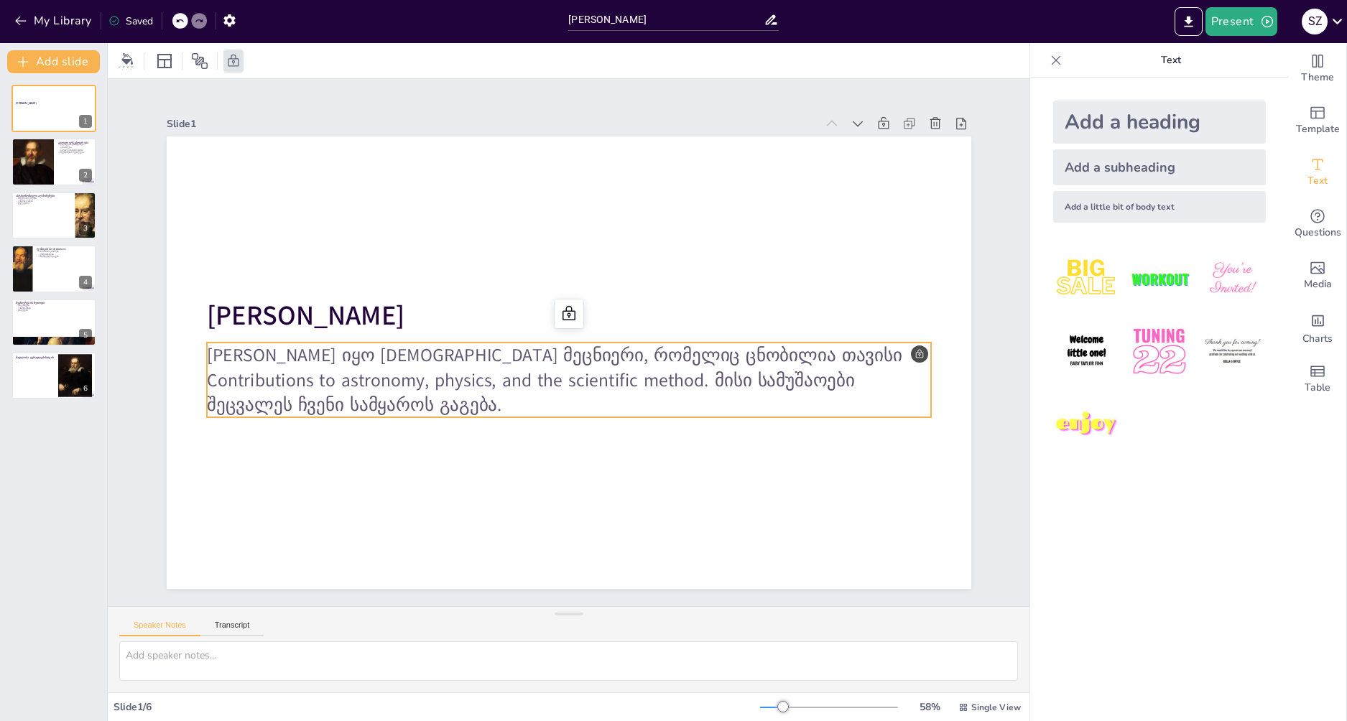
click at [303, 373] on p "[PERSON_NAME] იყო [DEMOGRAPHIC_DATA] მეცნიერი, რომელიც ცნობილია თავისი Contribu…" at bounding box center [569, 380] width 724 height 75
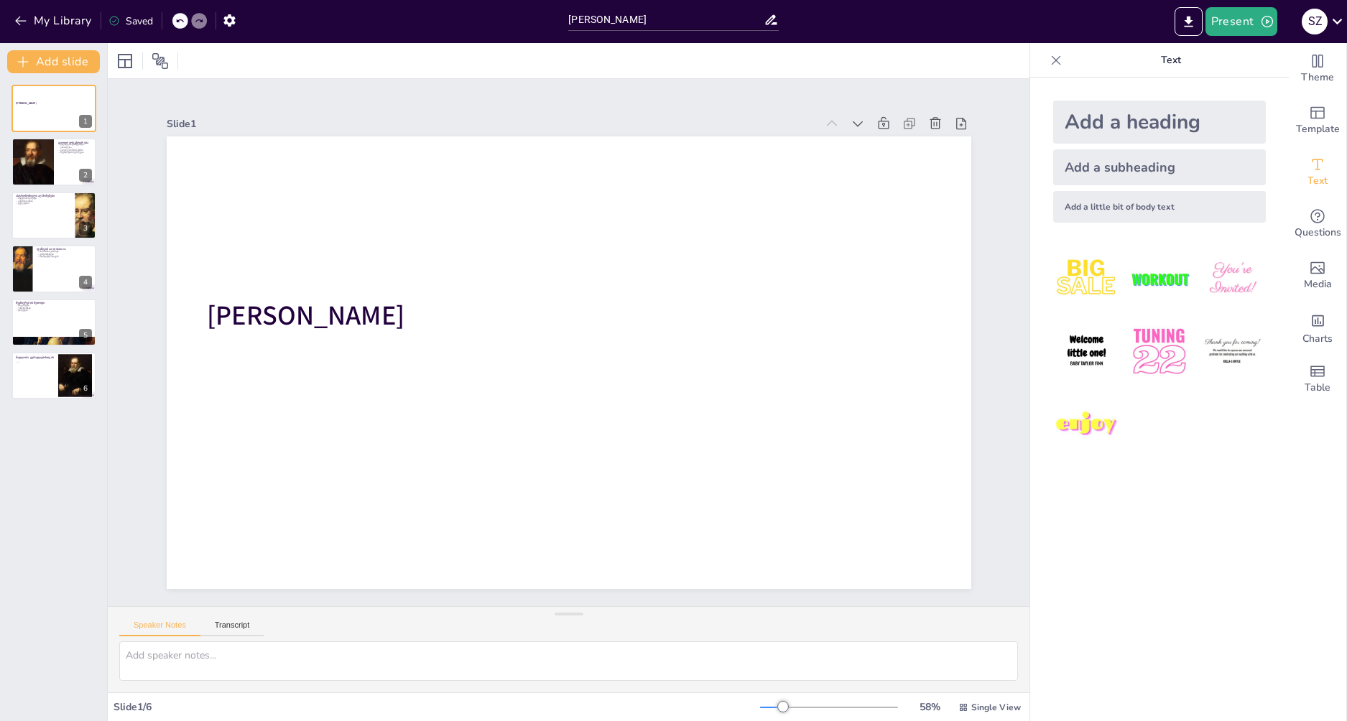
click at [175, 19] on div at bounding box center [180, 21] width 16 height 16
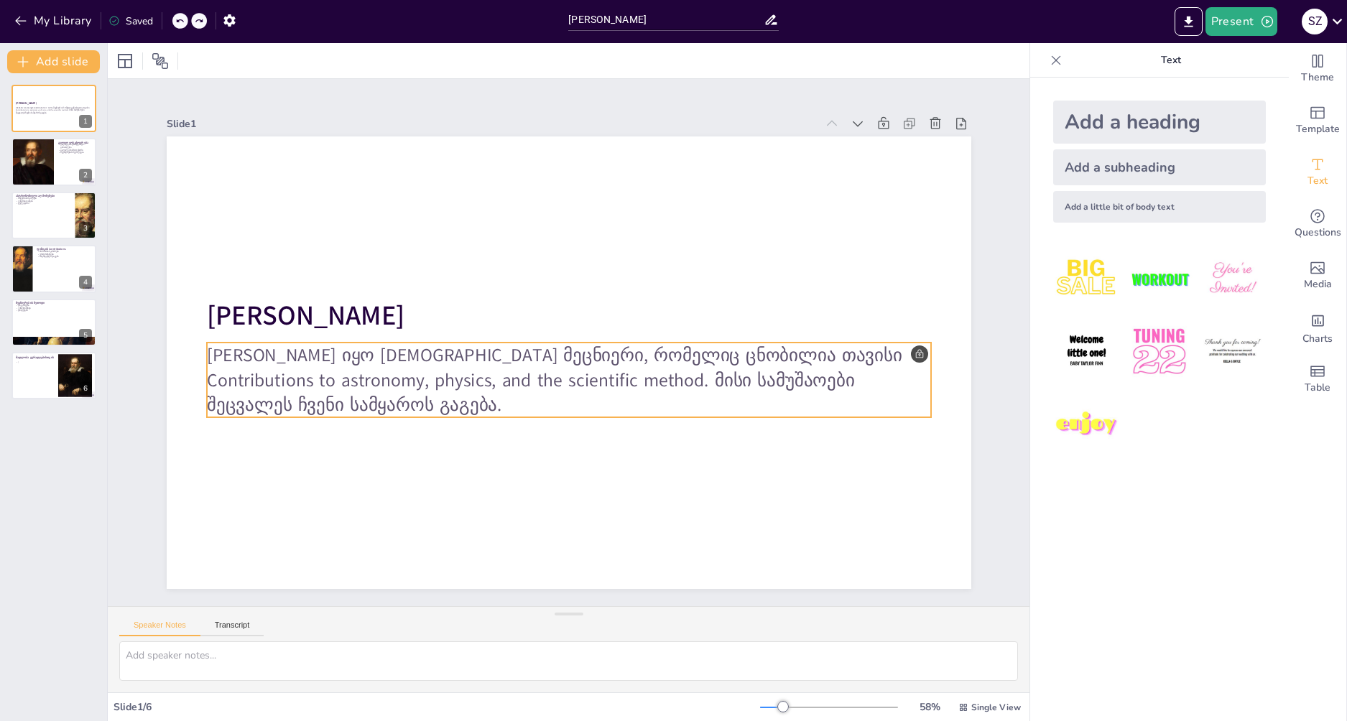
click at [363, 367] on p "[PERSON_NAME] იყო [DEMOGRAPHIC_DATA] მეცნიერი, რომელიც ცნობილია თავისი Contribu…" at bounding box center [568, 380] width 724 height 75
click at [912, 350] on p "[PERSON_NAME] იყო [DEMOGRAPHIC_DATA] მეცნიერი, რომელიც ცნობილია თავისი Contribu…" at bounding box center [568, 380] width 724 height 75
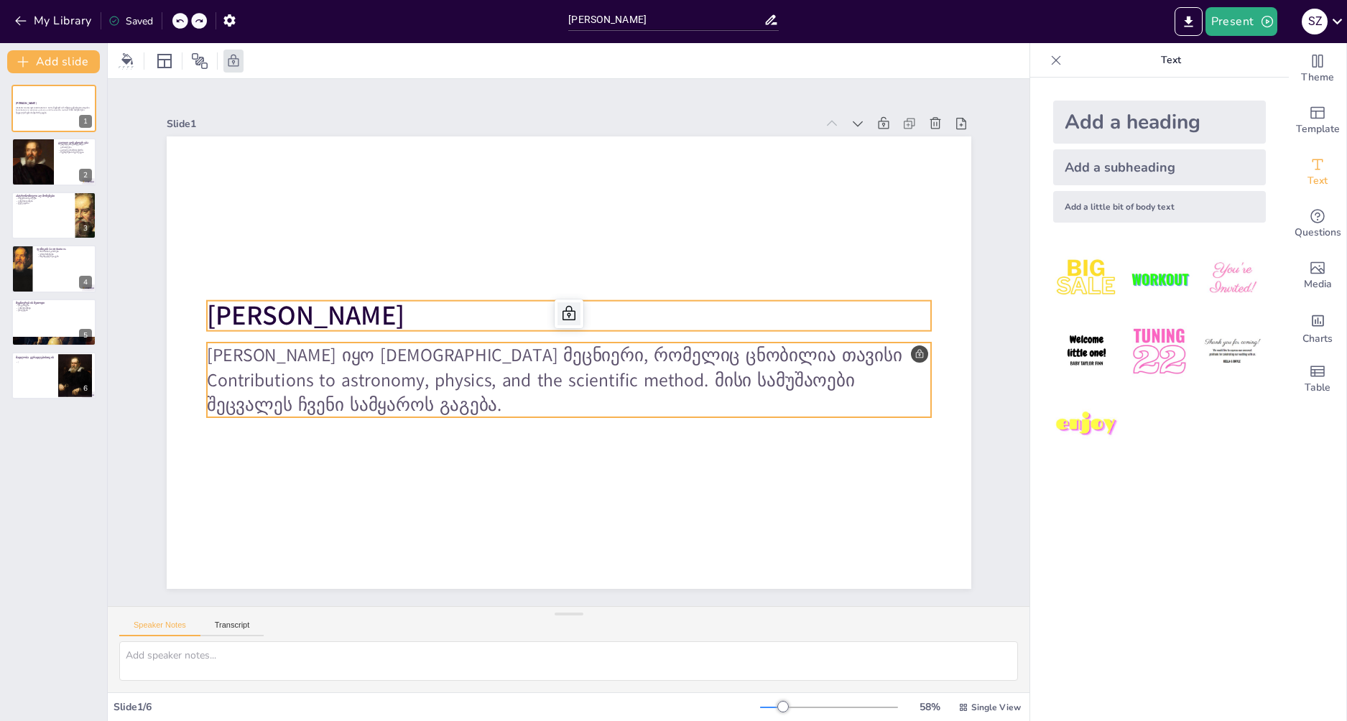
click at [560, 312] on icon at bounding box center [568, 313] width 17 height 17
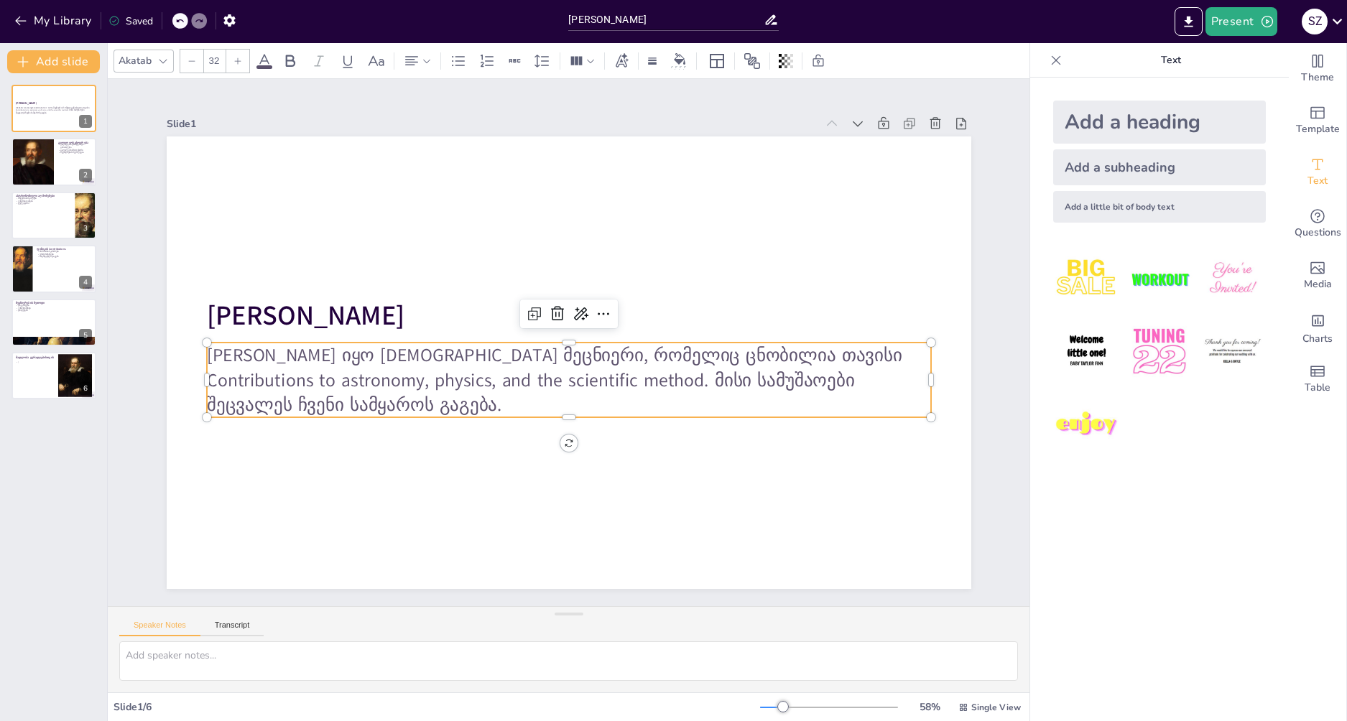
click at [316, 378] on p "[PERSON_NAME] იყო [DEMOGRAPHIC_DATA] მეცნიერი, რომელიც ცნობილია თავისი Contribu…" at bounding box center [568, 380] width 724 height 75
drag, startPoint x: 302, startPoint y: 377, endPoint x: 308, endPoint y: 402, distance: 25.3
click at [301, 378] on p "[PERSON_NAME] იყო [DEMOGRAPHIC_DATA] მეცნიერი, რომელიც ცნობილია თავისი Contribu…" at bounding box center [568, 380] width 724 height 75
click at [309, 402] on p "[PERSON_NAME] იყო [DEMOGRAPHIC_DATA] მეცნიერი, რომელიც ცნობილია თავისი Contribu…" at bounding box center [568, 380] width 724 height 75
click at [309, 400] on p "[PERSON_NAME] იყო [DEMOGRAPHIC_DATA] მეცნიერი, რომელიც ცნობილია თავისი Contribu…" at bounding box center [568, 380] width 724 height 75
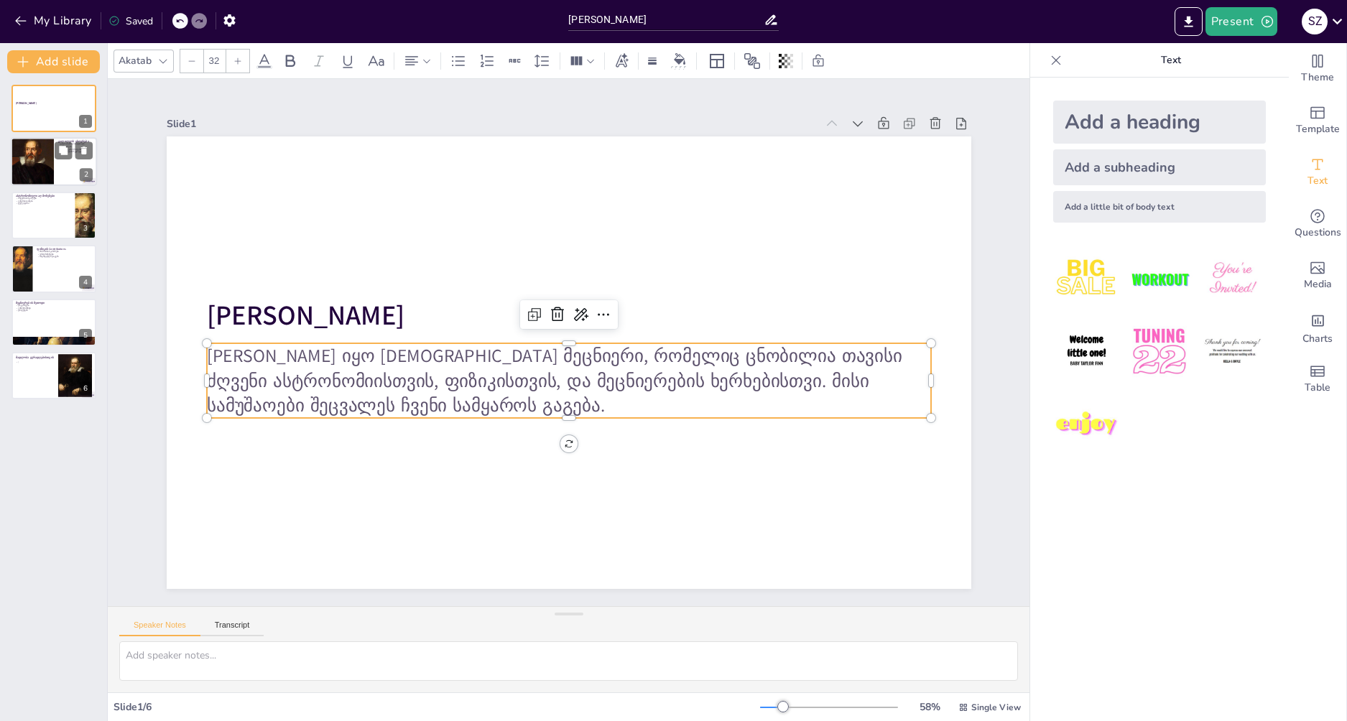
click at [71, 168] on div at bounding box center [54, 162] width 86 height 49
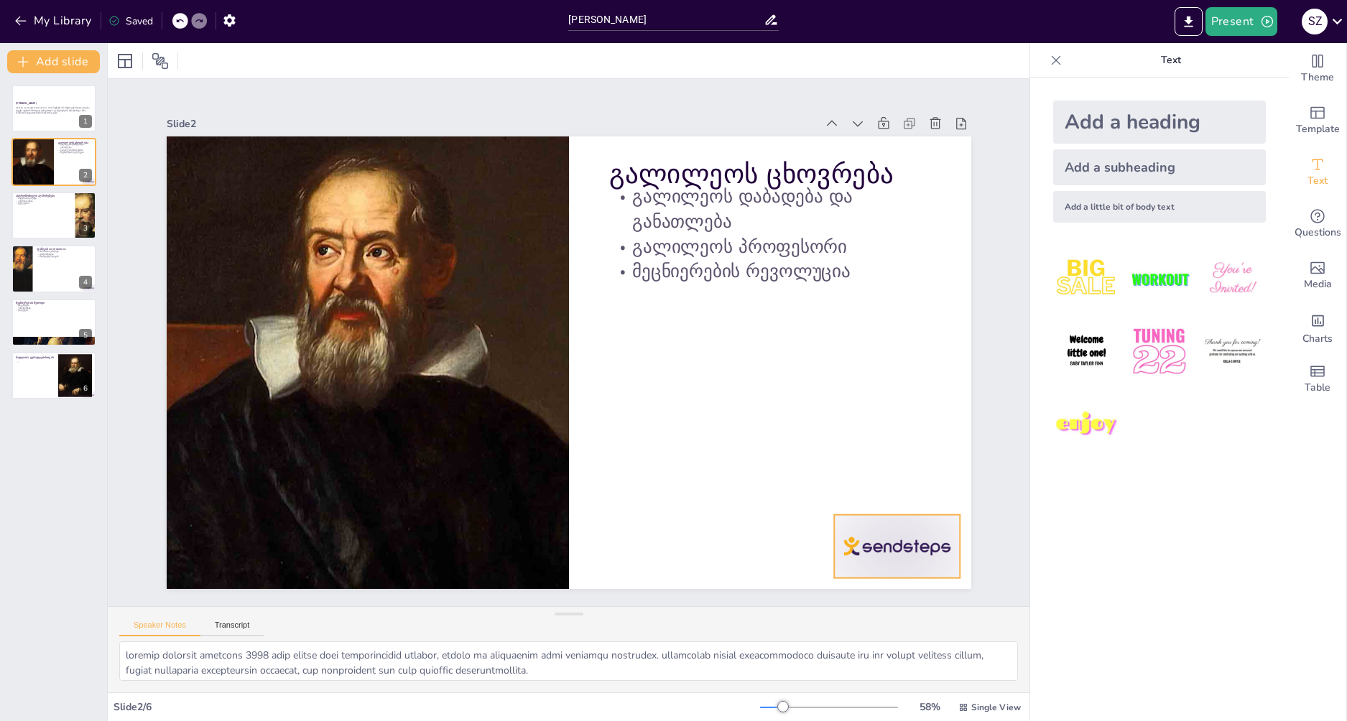
click at [885, 532] on div at bounding box center [897, 546] width 126 height 63
click at [900, 479] on icon at bounding box center [908, 486] width 17 height 17
click at [46, 229] on div at bounding box center [54, 215] width 86 height 49
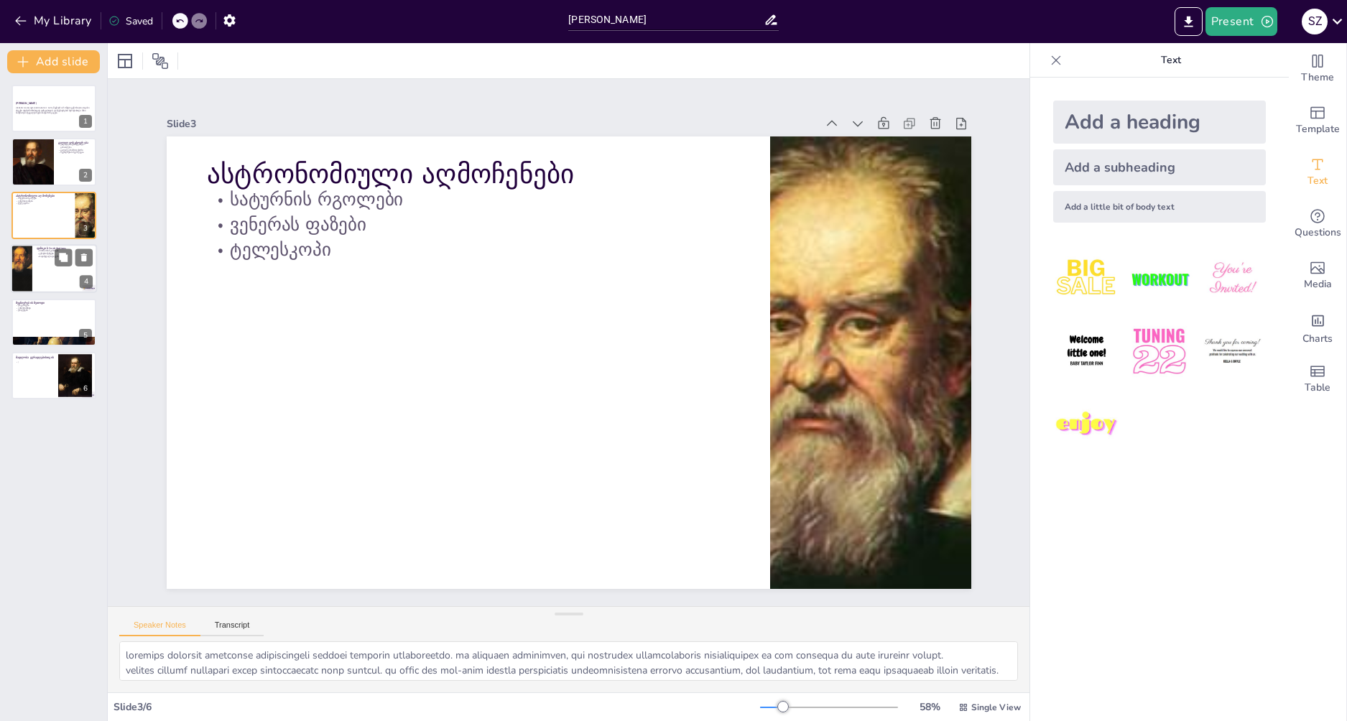
click at [57, 274] on div at bounding box center [54, 268] width 86 height 49
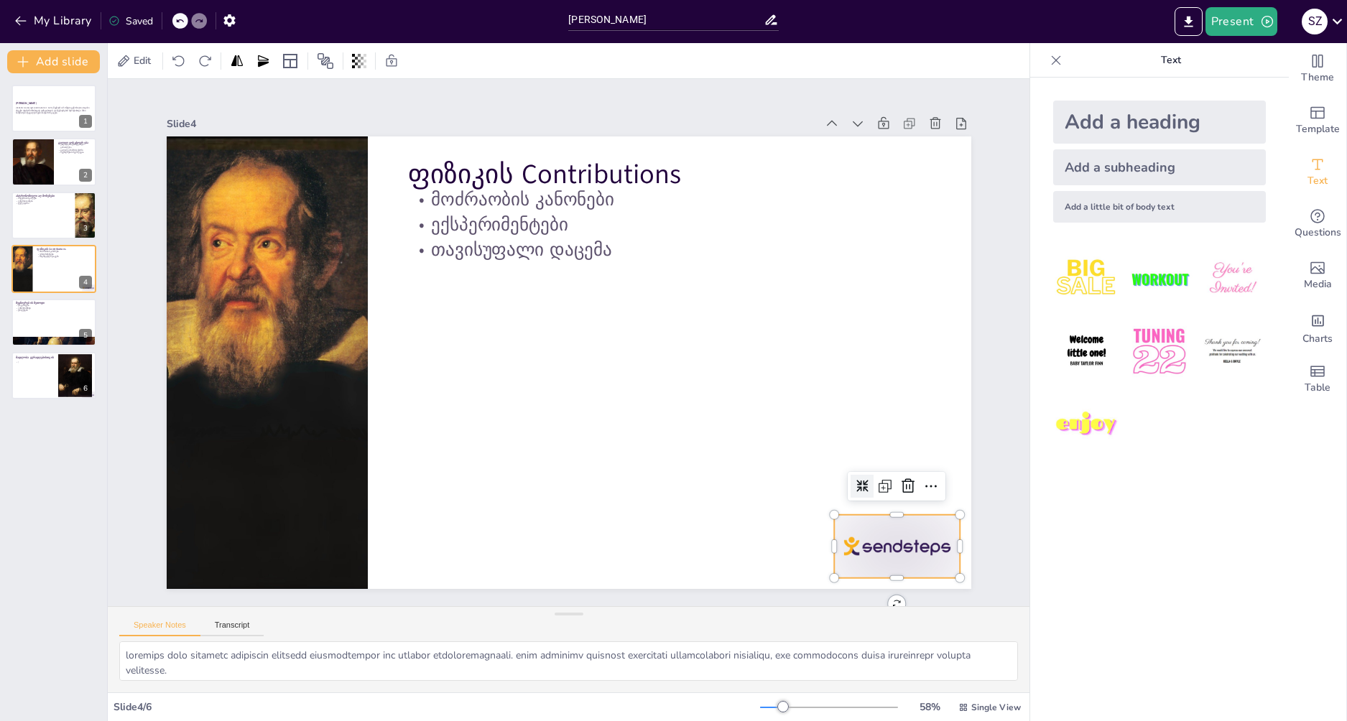
click at [857, 540] on div at bounding box center [897, 546] width 126 height 63
click at [901, 478] on icon at bounding box center [908, 486] width 17 height 17
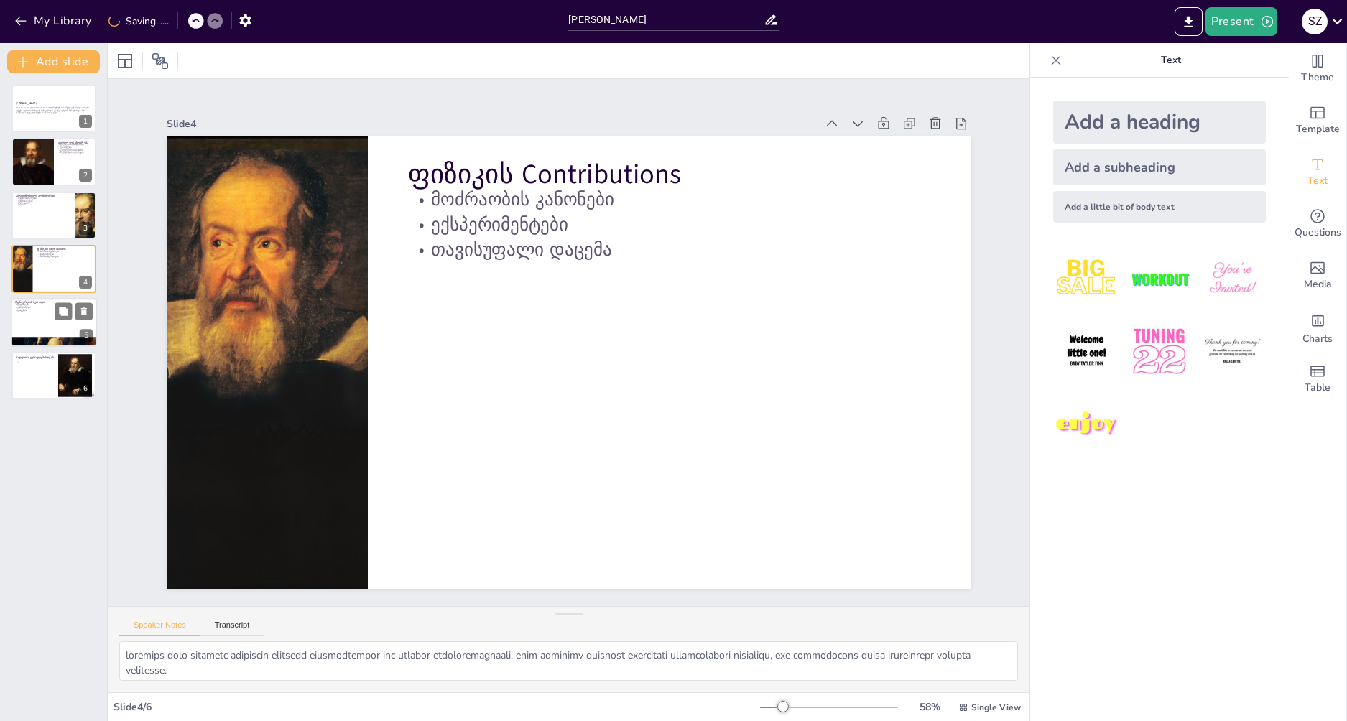
click at [14, 313] on div at bounding box center [54, 322] width 86 height 49
type textarea "loremipsum dolorsit ametcon adip elitseddoeius temporin. ut laboreetdol, mag al…"
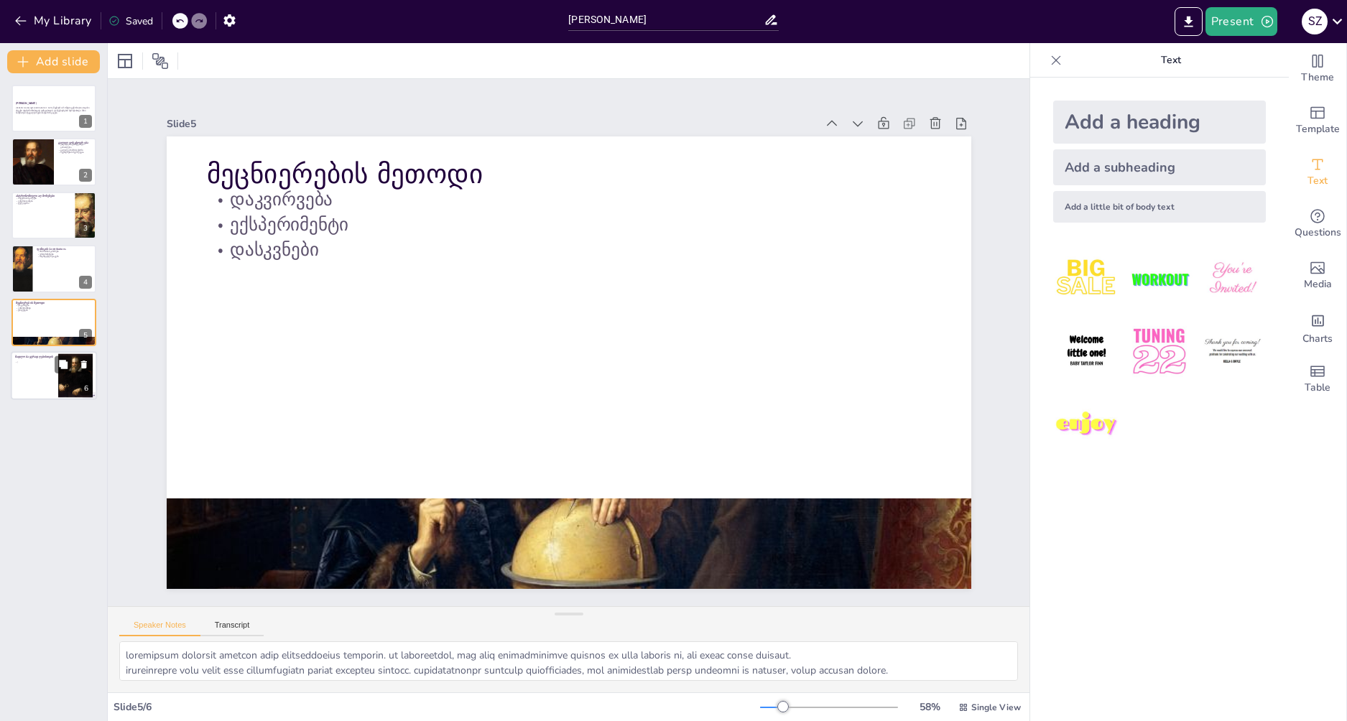
click at [37, 381] on div at bounding box center [54, 375] width 86 height 49
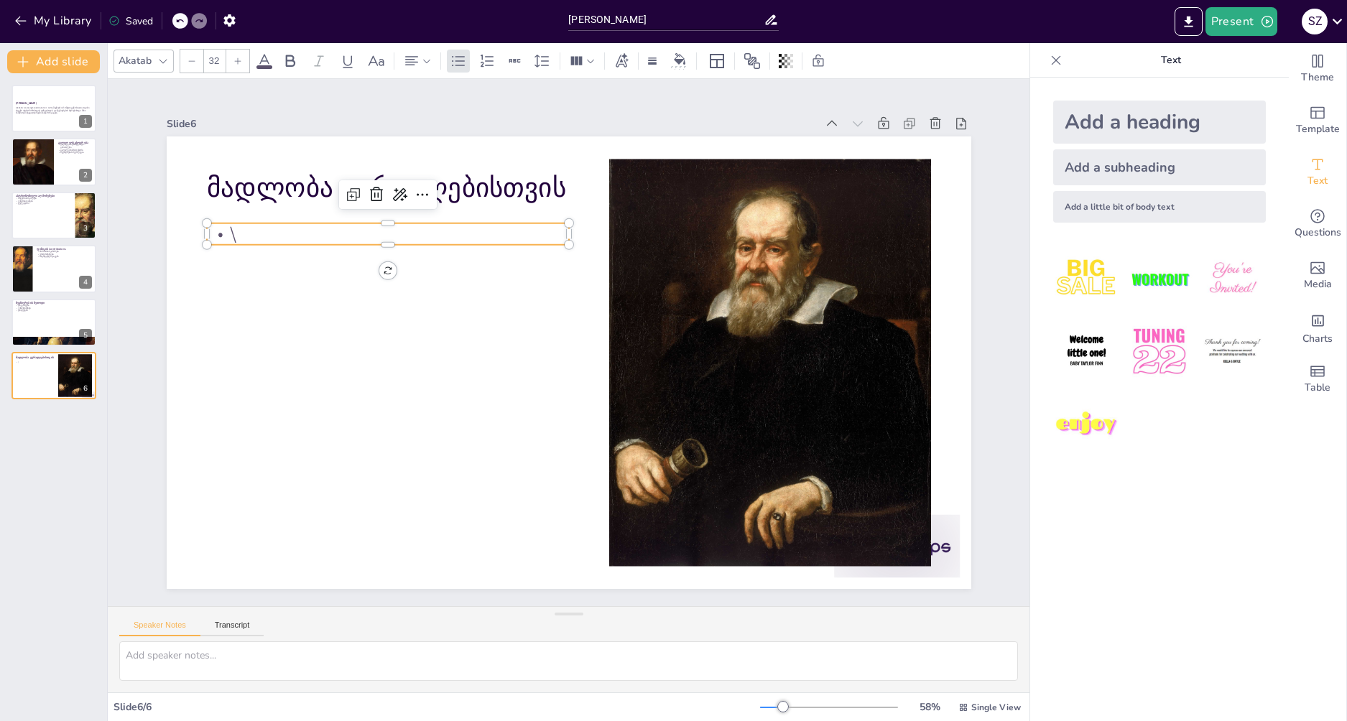
click at [224, 229] on p "\" at bounding box center [387, 233] width 362 height 25
click at [259, 228] on p "\" at bounding box center [387, 233] width 362 height 25
click at [224, 229] on p "\" at bounding box center [387, 233] width 362 height 25
click at [277, 234] on p "\" at bounding box center [387, 233] width 362 height 25
click at [271, 229] on p "\" at bounding box center [387, 233] width 362 height 25
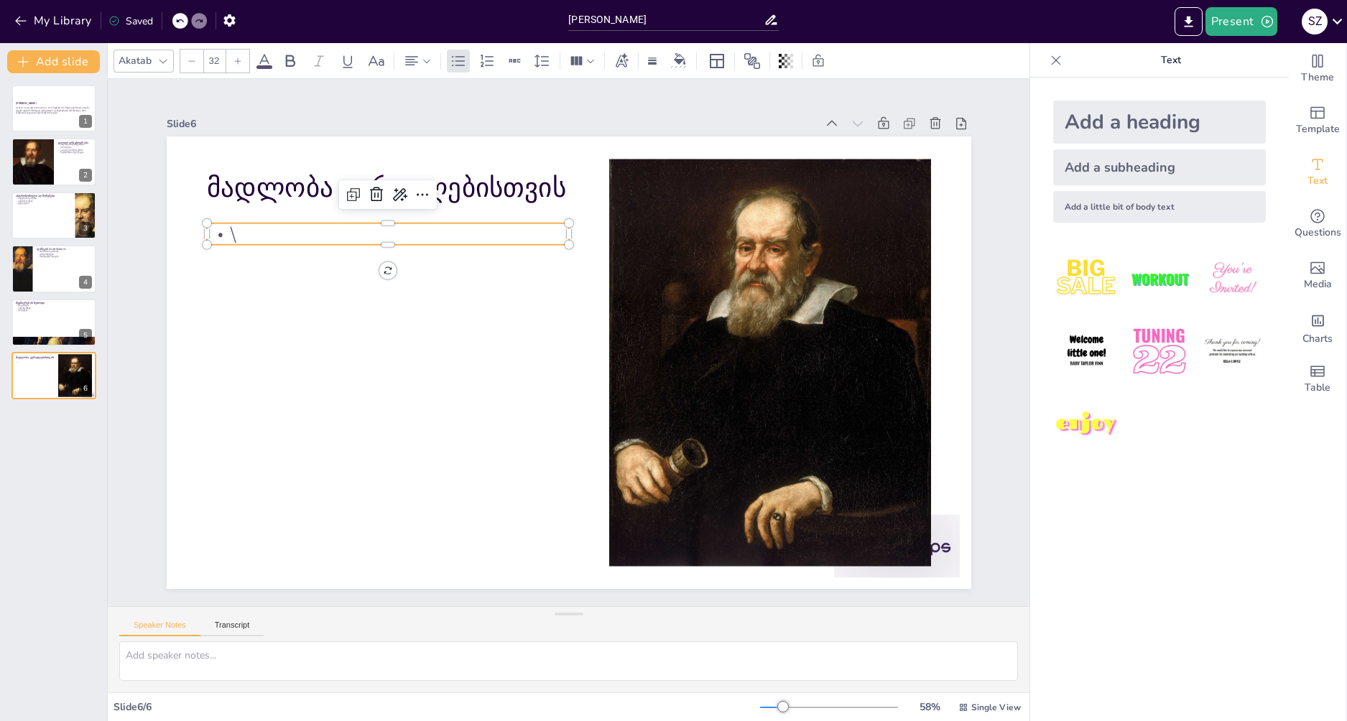
click at [221, 224] on p "\" at bounding box center [387, 233] width 362 height 25
click at [221, 225] on p "\" at bounding box center [387, 233] width 362 height 25
click at [370, 188] on icon at bounding box center [376, 194] width 13 height 14
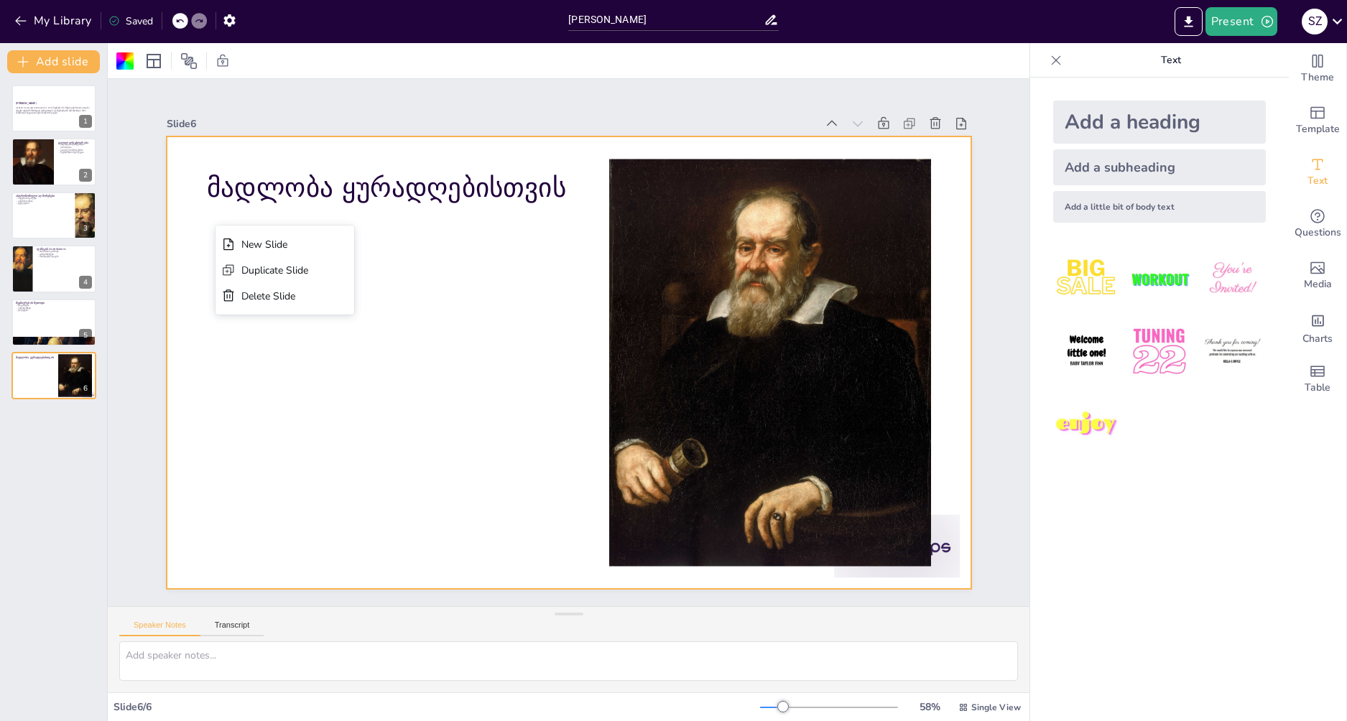
click at [1120, 176] on div "Add a subheading" at bounding box center [1159, 167] width 213 height 36
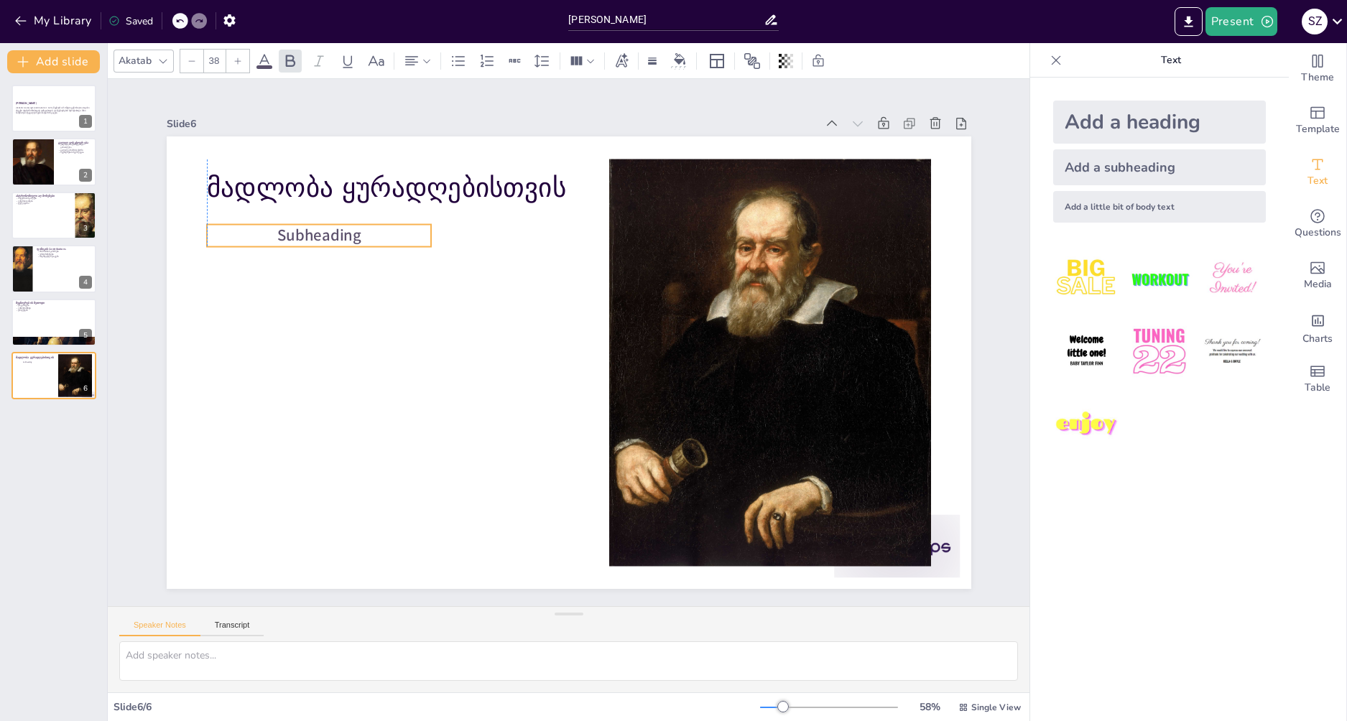
drag, startPoint x: 614, startPoint y: 354, endPoint x: 362, endPoint y: 226, distance: 282.5
click at [362, 226] on p "Subheading" at bounding box center [318, 235] width 225 height 22
click at [349, 239] on span "Subheading" at bounding box center [319, 235] width 84 height 22
click at [359, 233] on p "Subheading" at bounding box center [318, 235] width 225 height 22
click at [352, 231] on p "Subheading" at bounding box center [318, 235] width 225 height 22
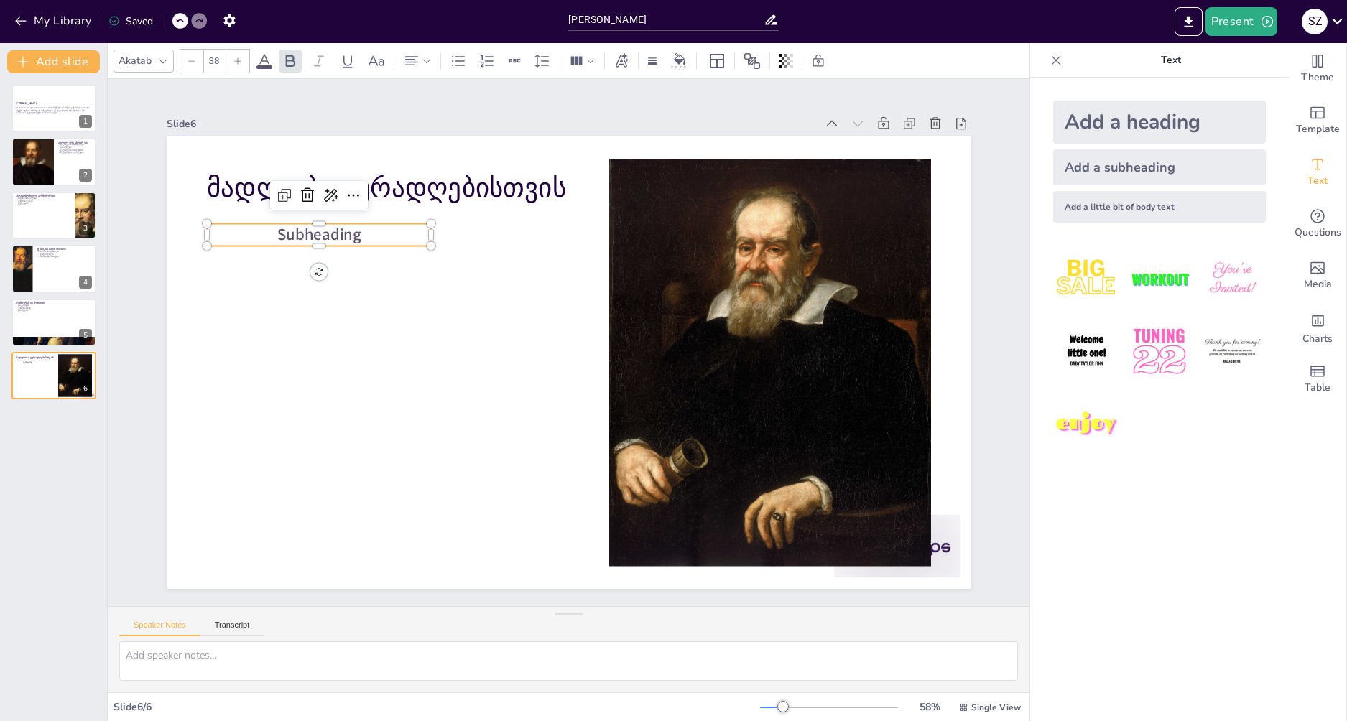
click at [350, 231] on span "Subheading" at bounding box center [319, 234] width 84 height 22
click at [353, 231] on p "Subheading" at bounding box center [318, 234] width 225 height 22
click at [352, 231] on p "Subheading" at bounding box center [318, 234] width 225 height 22
click at [338, 232] on span "Subheading" at bounding box center [319, 234] width 84 height 22
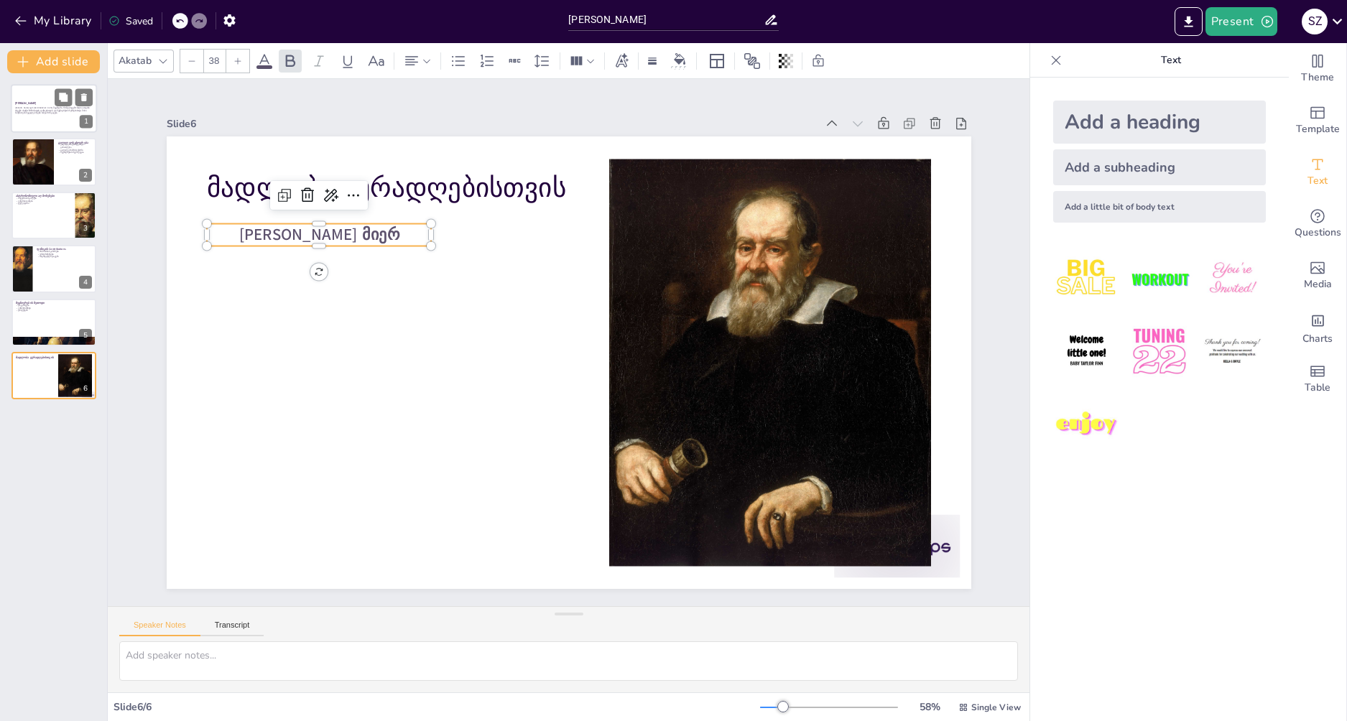
click at [50, 127] on div at bounding box center [54, 108] width 86 height 49
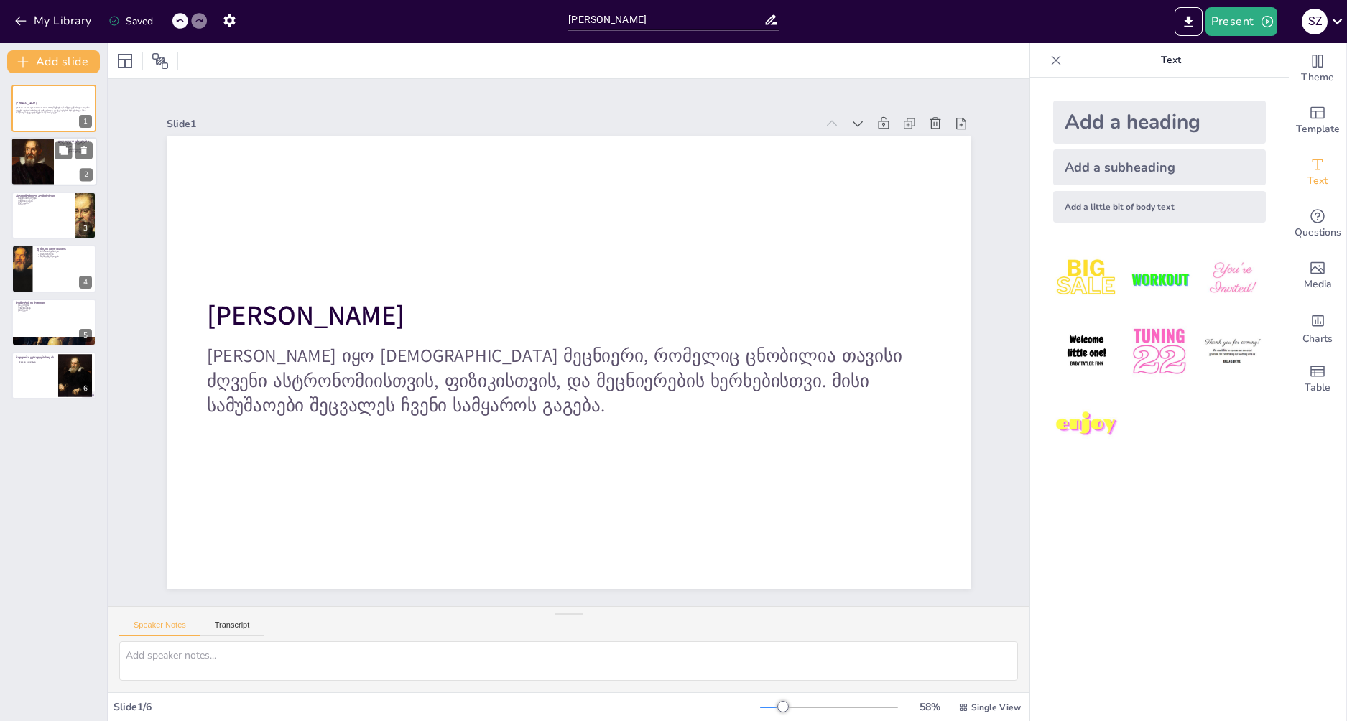
click at [45, 163] on div at bounding box center [32, 162] width 86 height 49
type textarea "loremip dolorsit ametcons 9964 adip elitse doei temporincidid utlabor, etdolo m…"
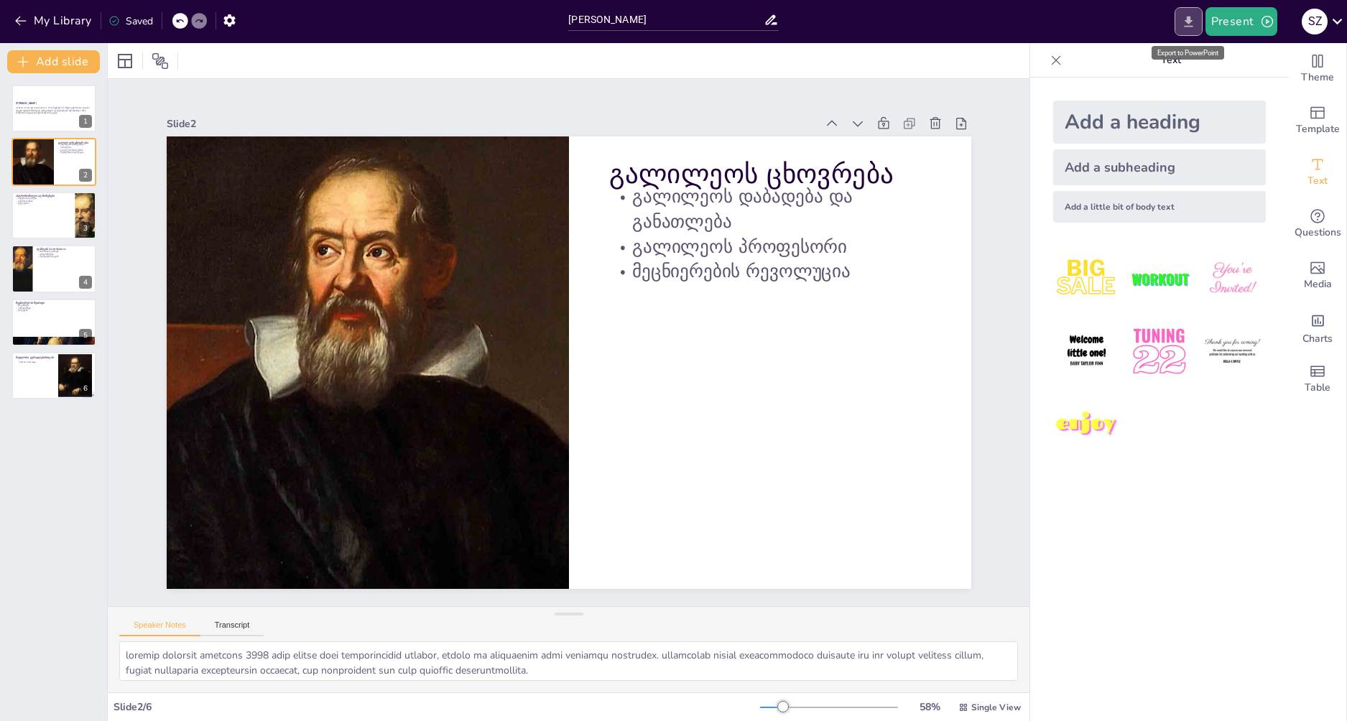
click at [1187, 15] on icon "Export to PowerPoint" at bounding box center [1188, 21] width 15 height 15
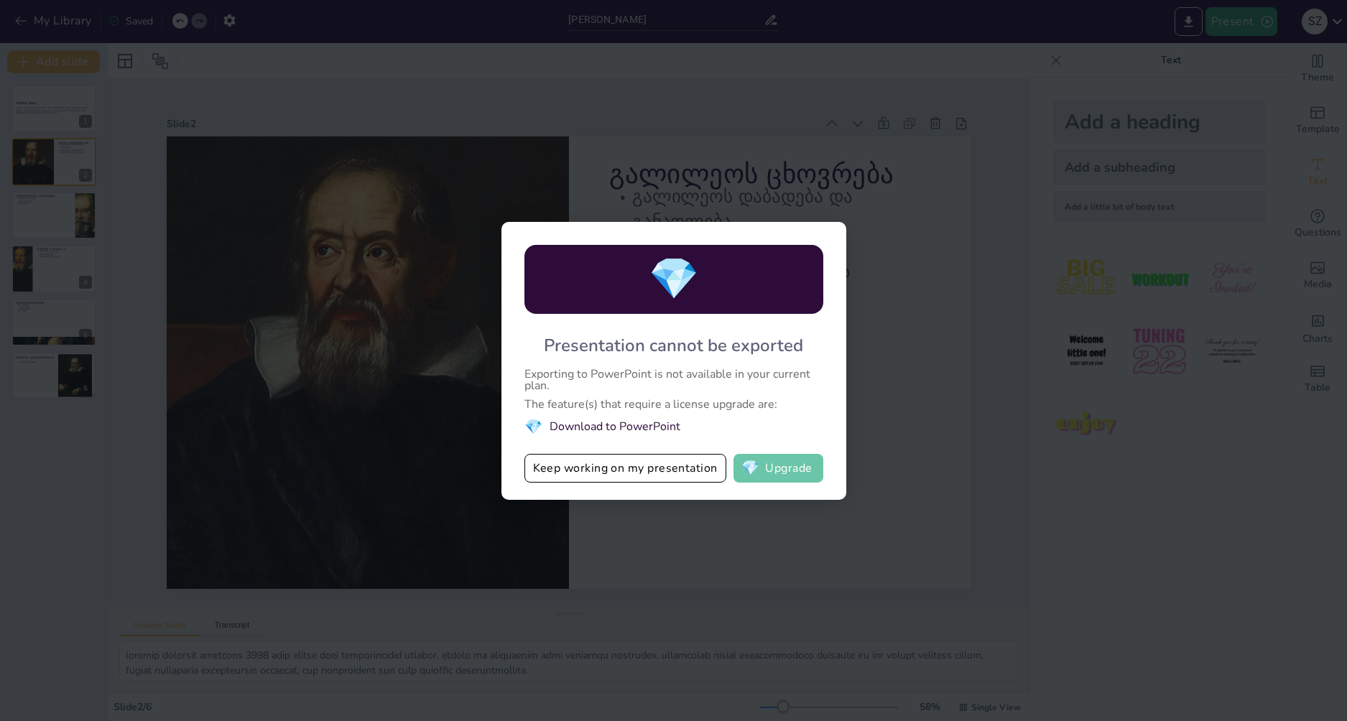
click at [792, 469] on button "💎 Upgrade" at bounding box center [779, 468] width 90 height 29
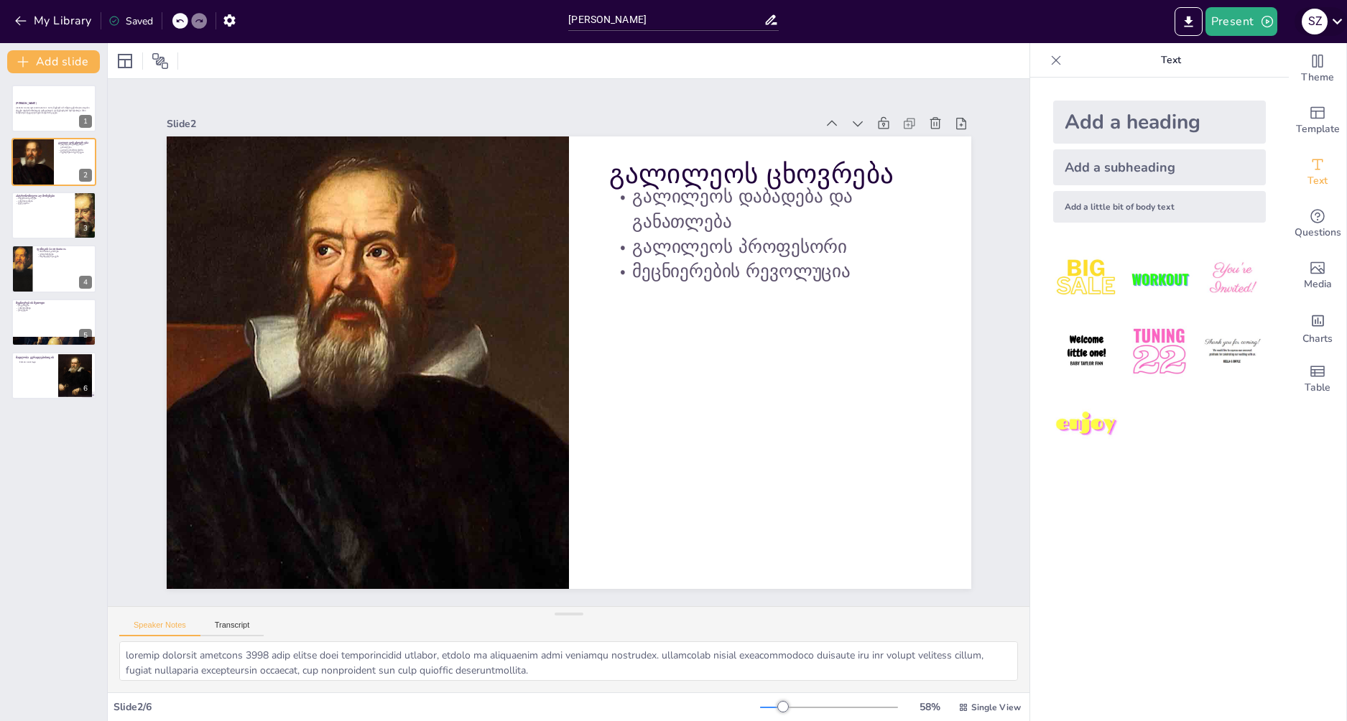
click at [1347, 25] on icon at bounding box center [1337, 20] width 19 height 19
click at [1339, 25] on div at bounding box center [673, 360] width 1347 height 721
click at [222, 17] on icon "button" at bounding box center [229, 20] width 15 height 15
click at [223, 17] on icon "button" at bounding box center [229, 20] width 15 height 15
click at [233, 17] on icon "button" at bounding box center [228, 20] width 11 height 12
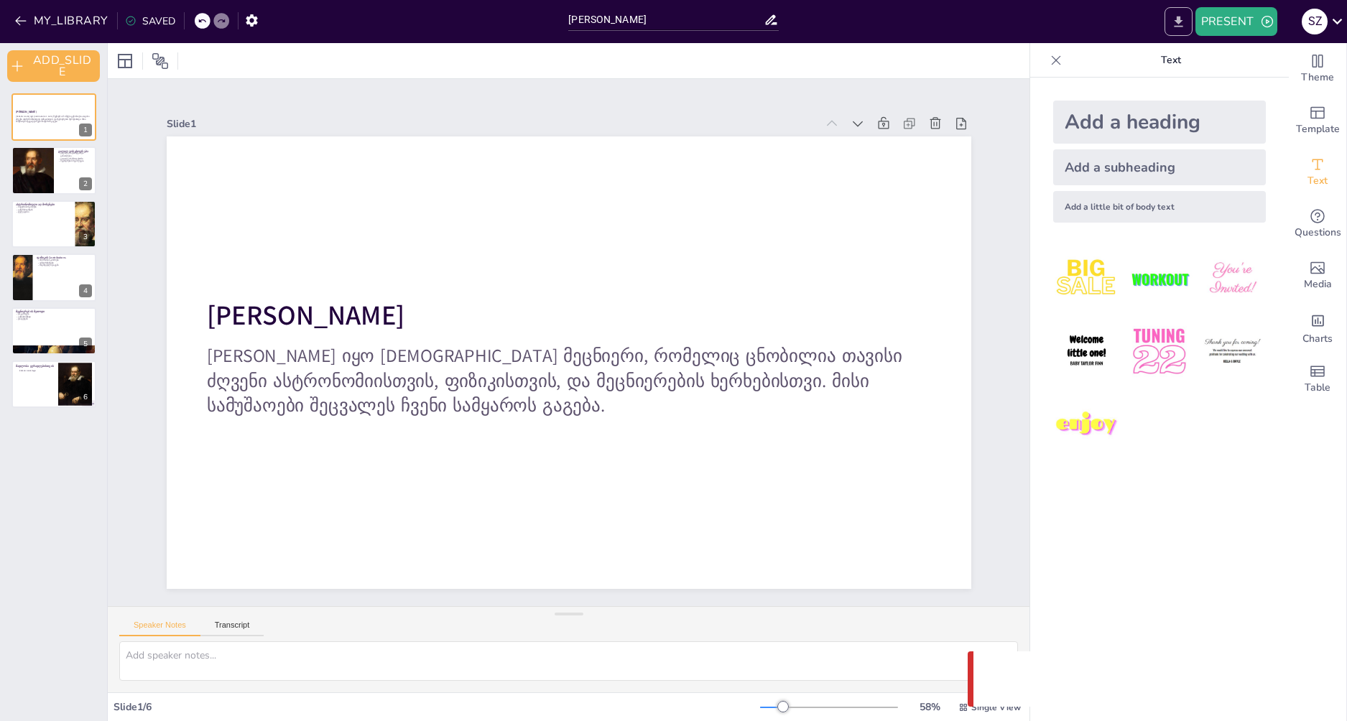
click at [1181, 20] on icon "EXPORT_TO_POWERPOINT" at bounding box center [1178, 21] width 9 height 11
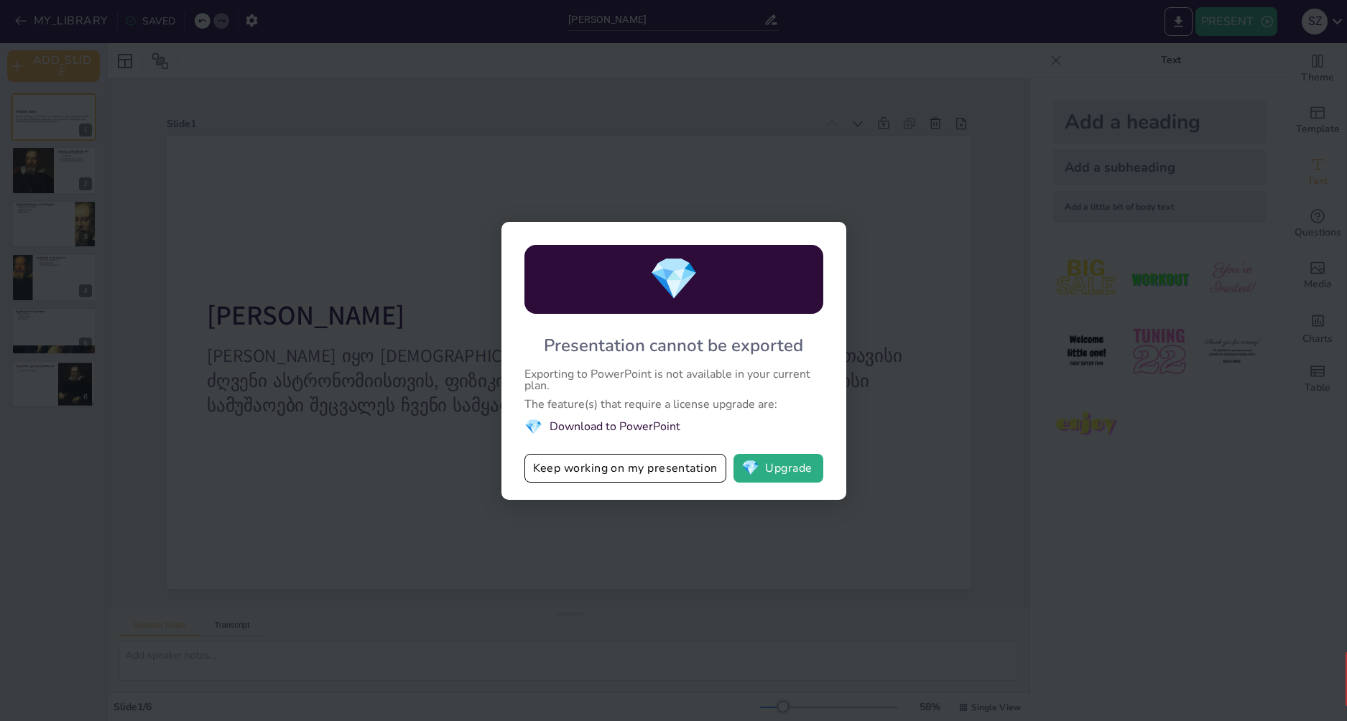
click at [1044, 333] on div "💎 Presentation cannot be exported Exporting to PowerPoint is not available in y…" at bounding box center [673, 360] width 1347 height 721
click at [928, 379] on div "💎 Presentation cannot be exported Exporting to PowerPoint is not available in y…" at bounding box center [673, 360] width 1347 height 721
click at [667, 469] on button "Keep working on my presentation" at bounding box center [626, 468] width 202 height 29
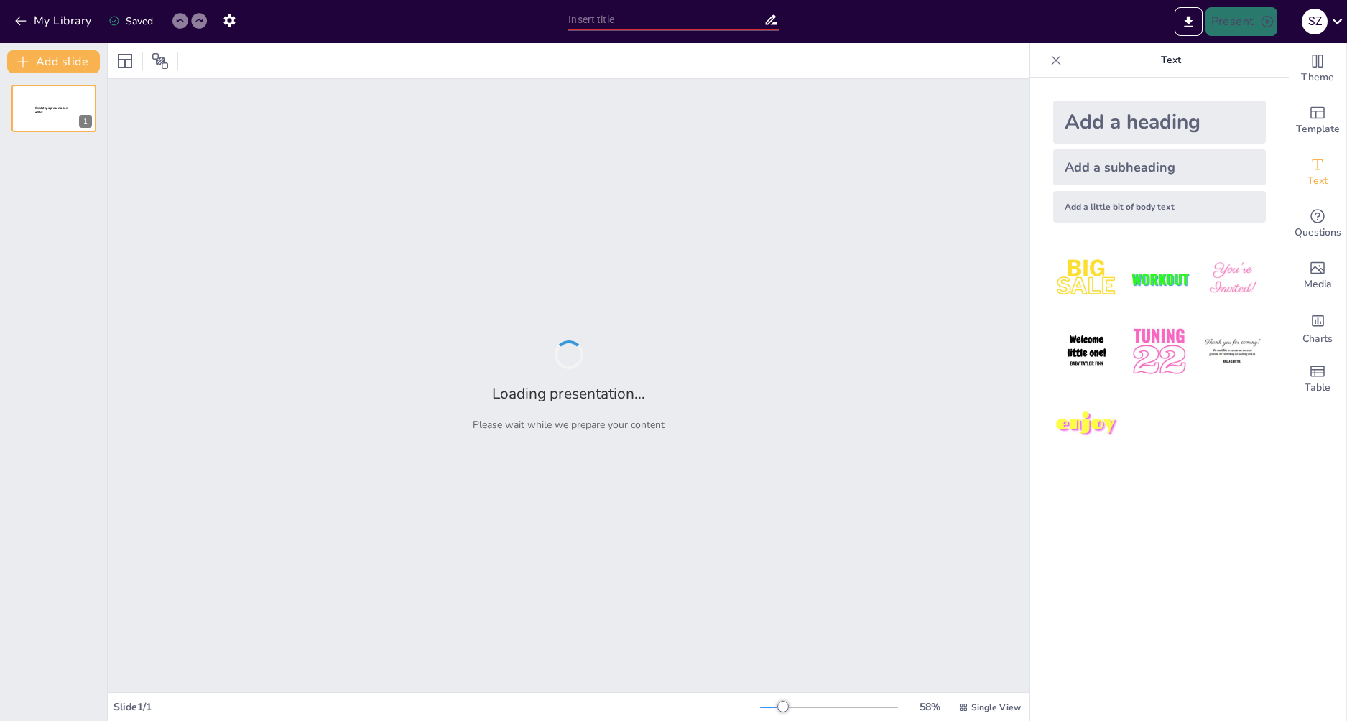
type input "[PERSON_NAME]"
